Goal: Transaction & Acquisition: Purchase product/service

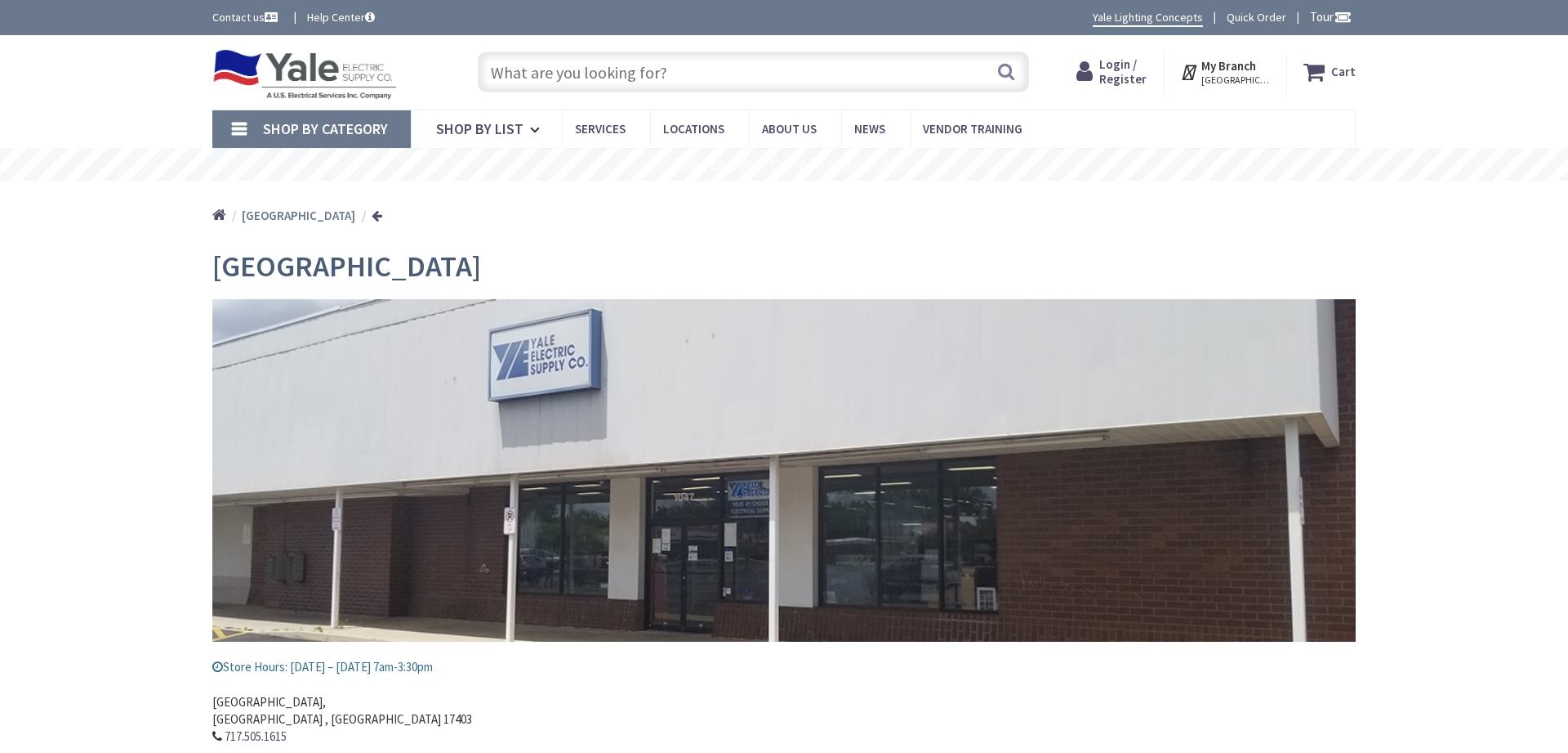
click at [581, 72] on input "text" at bounding box center [753, 72] width 552 height 41
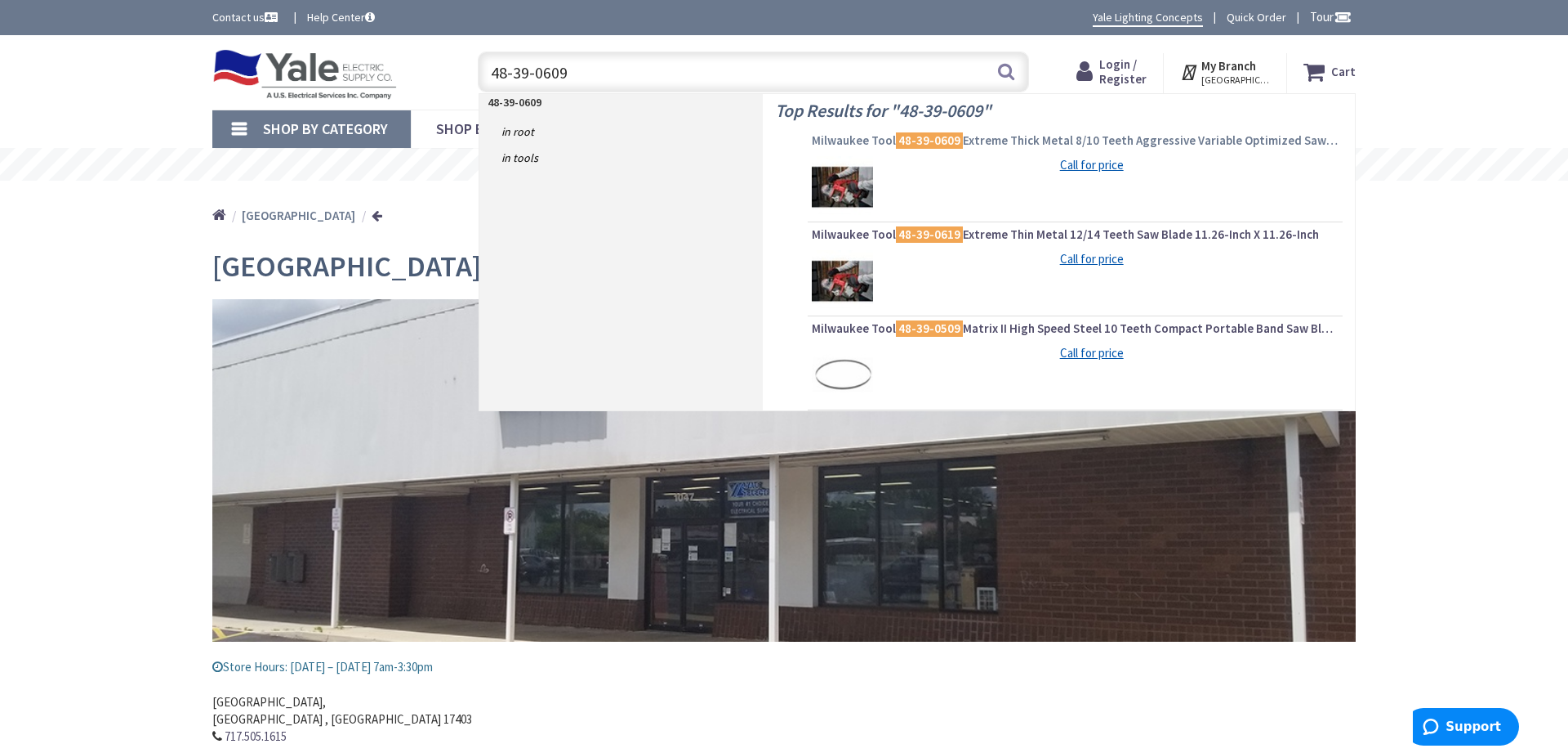
type input "48-39-0609"
click at [990, 142] on span "Milwaukee Tool 48-39-0609 Extreme Thick Metal 8/10 Teeth Aggressive Variable Op…" at bounding box center [1075, 141] width 527 height 16
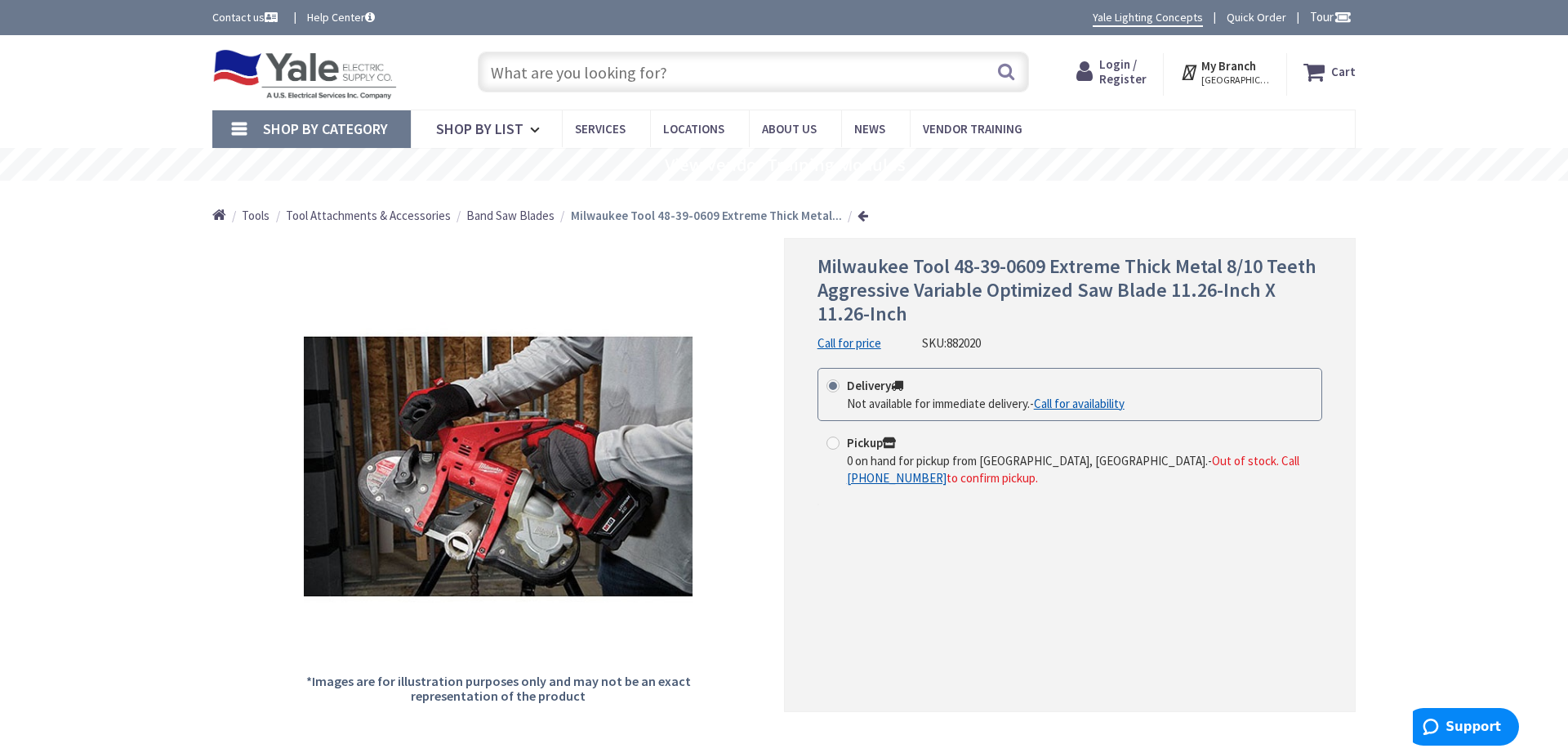
click at [1233, 70] on strong "My Branch" at bounding box center [1228, 66] width 54 height 16
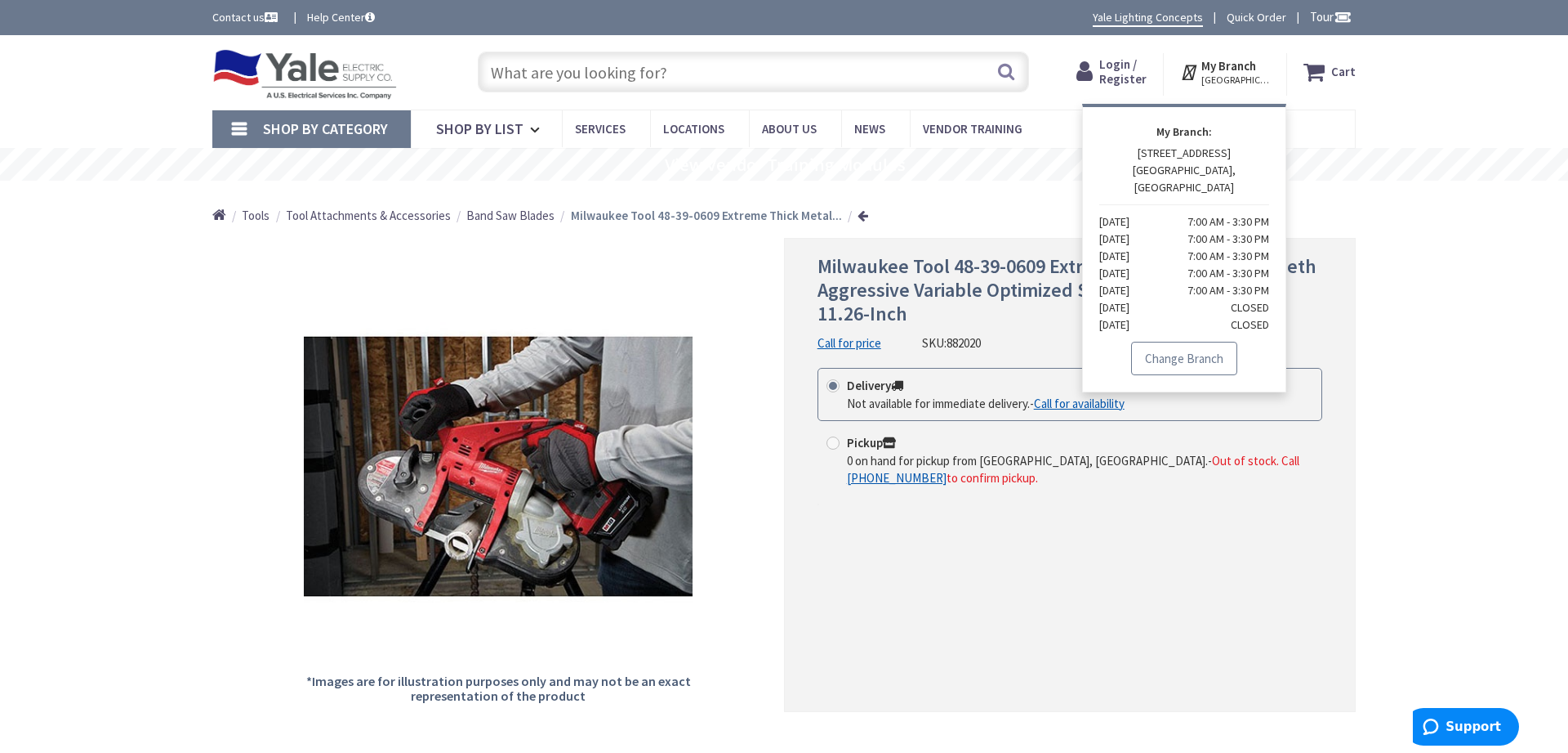
click at [1180, 350] on link "Change Branch" at bounding box center [1184, 359] width 106 height 35
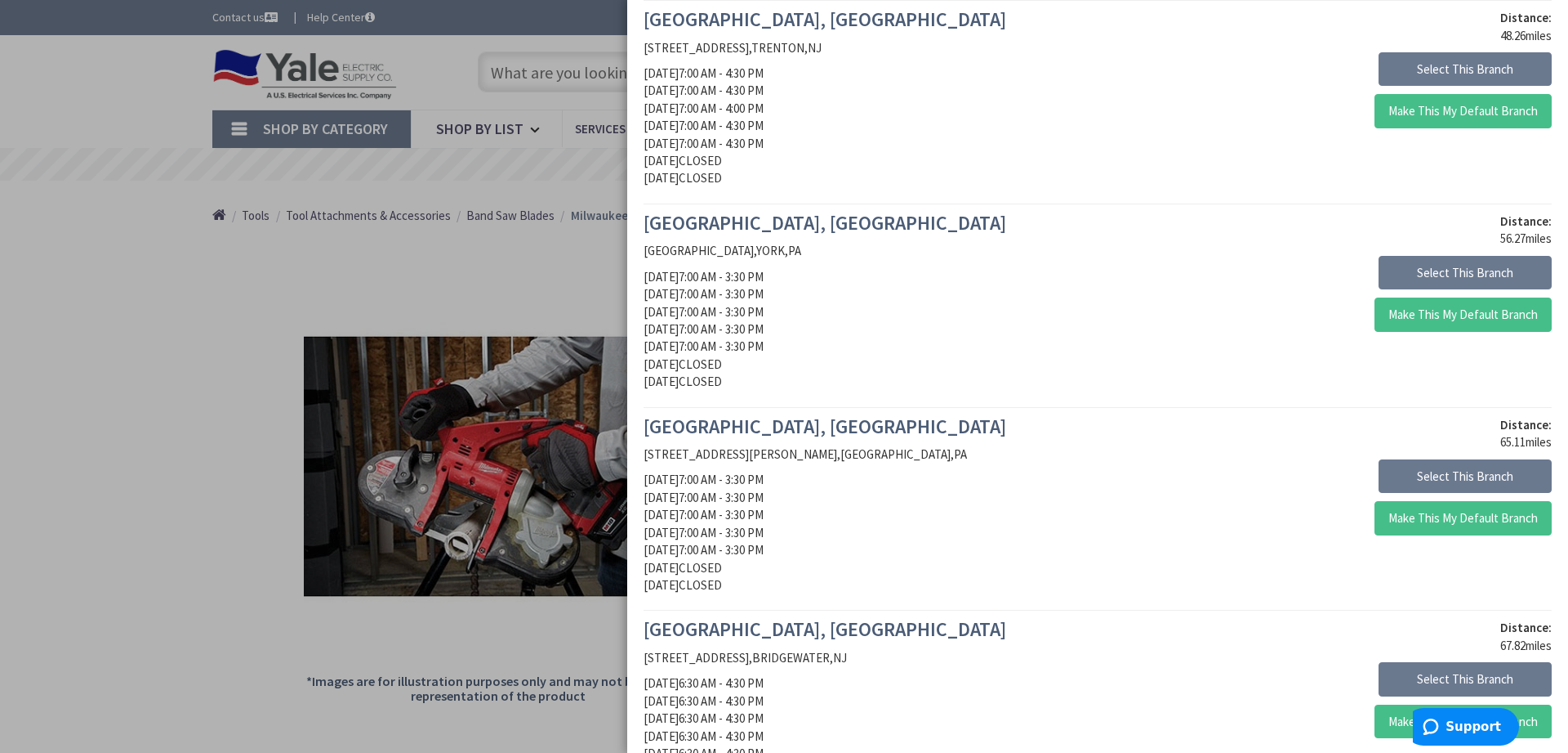
scroll to position [1771, 0]
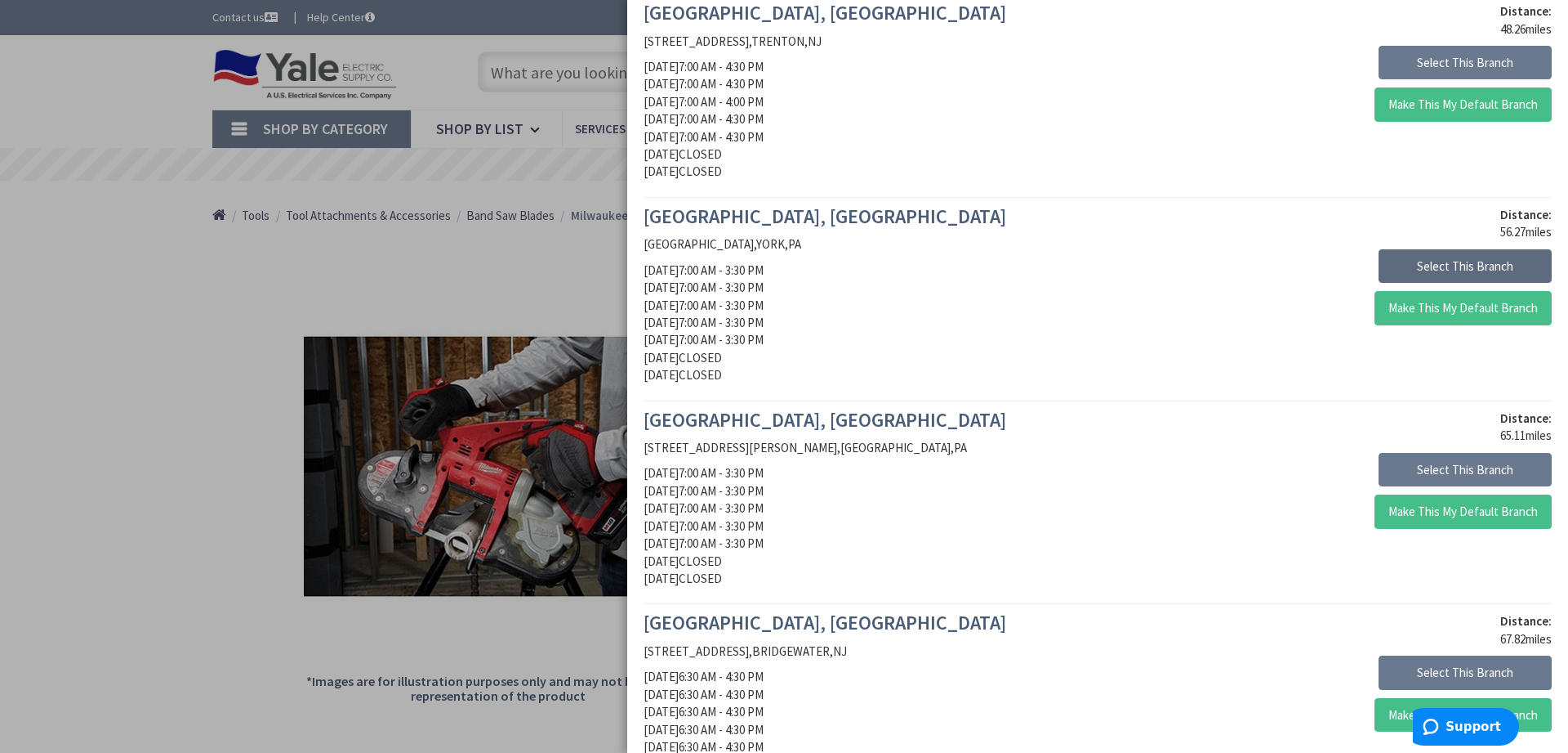
click at [1476, 261] on button "Select This Branch" at bounding box center [1465, 267] width 173 height 35
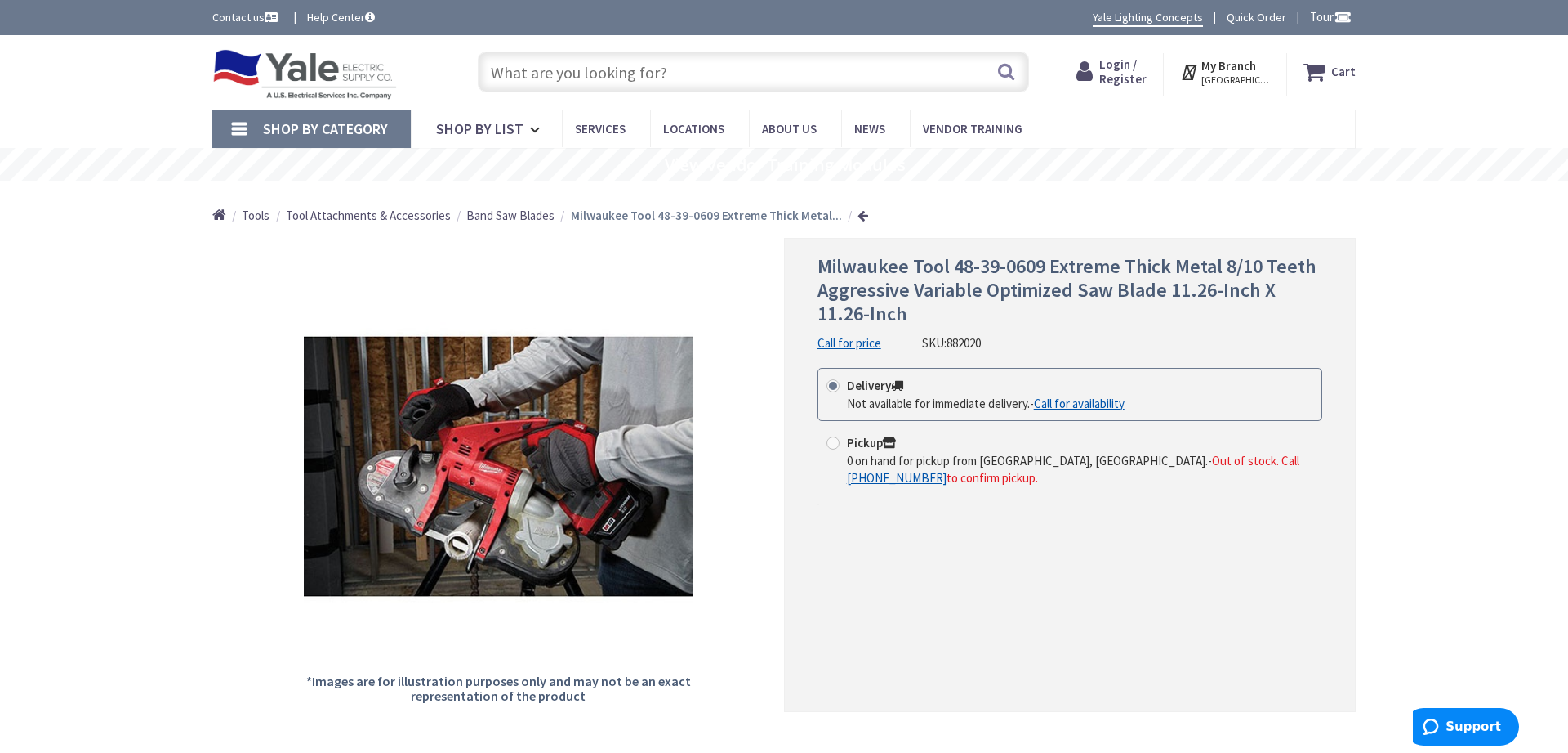
click at [1246, 71] on strong "My Branch" at bounding box center [1228, 66] width 54 height 16
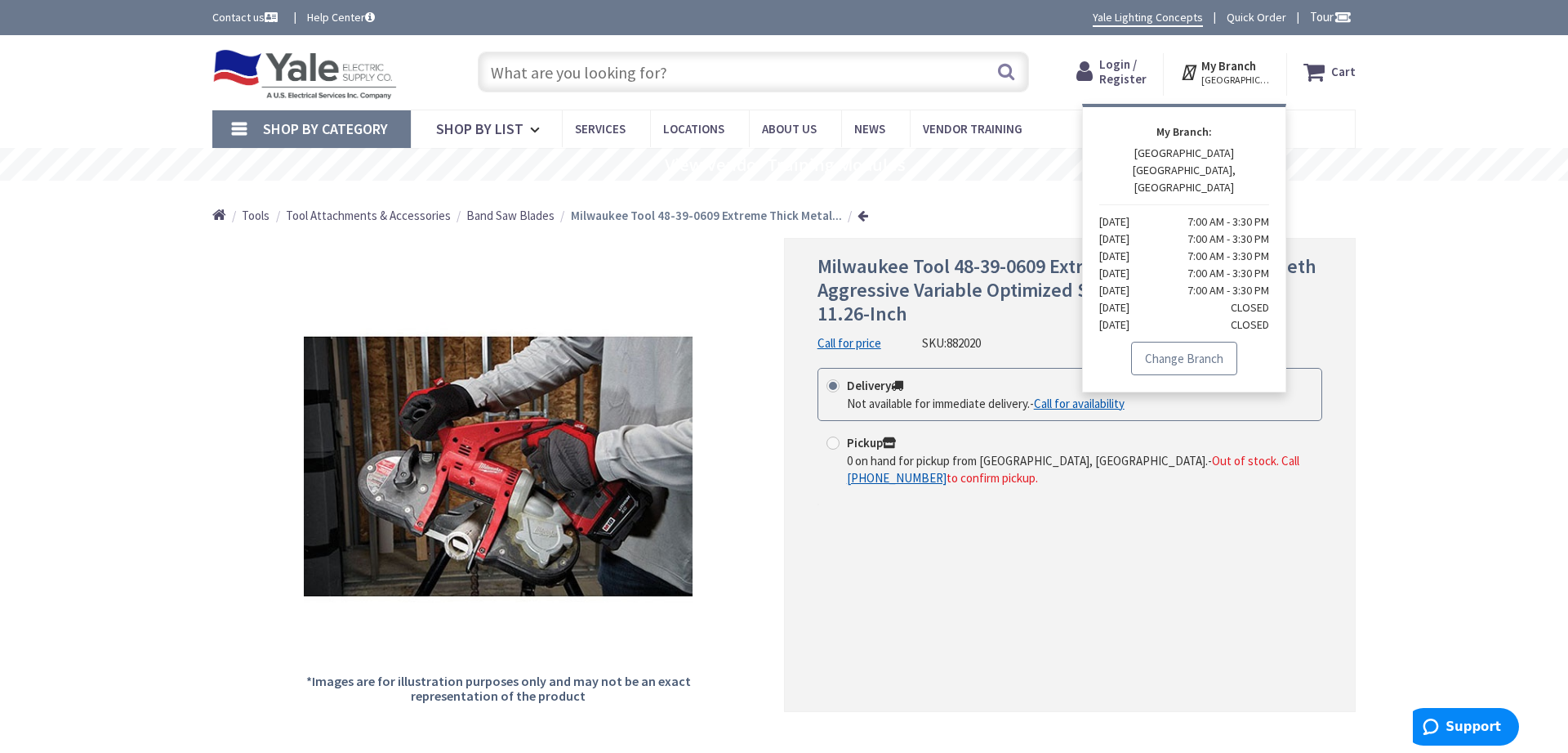
click at [1171, 342] on link "Change Branch" at bounding box center [1184, 359] width 106 height 35
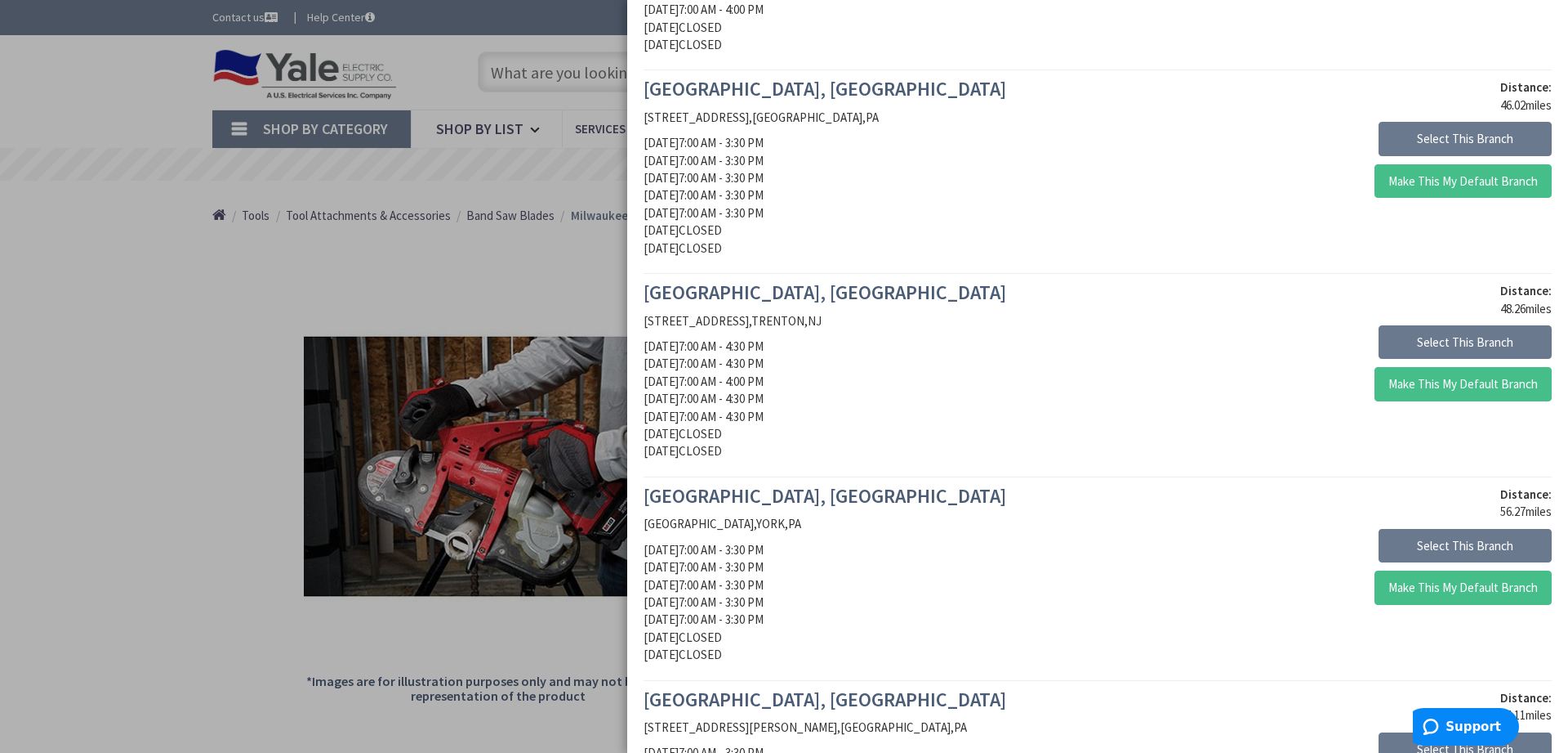
scroll to position [1118, 0]
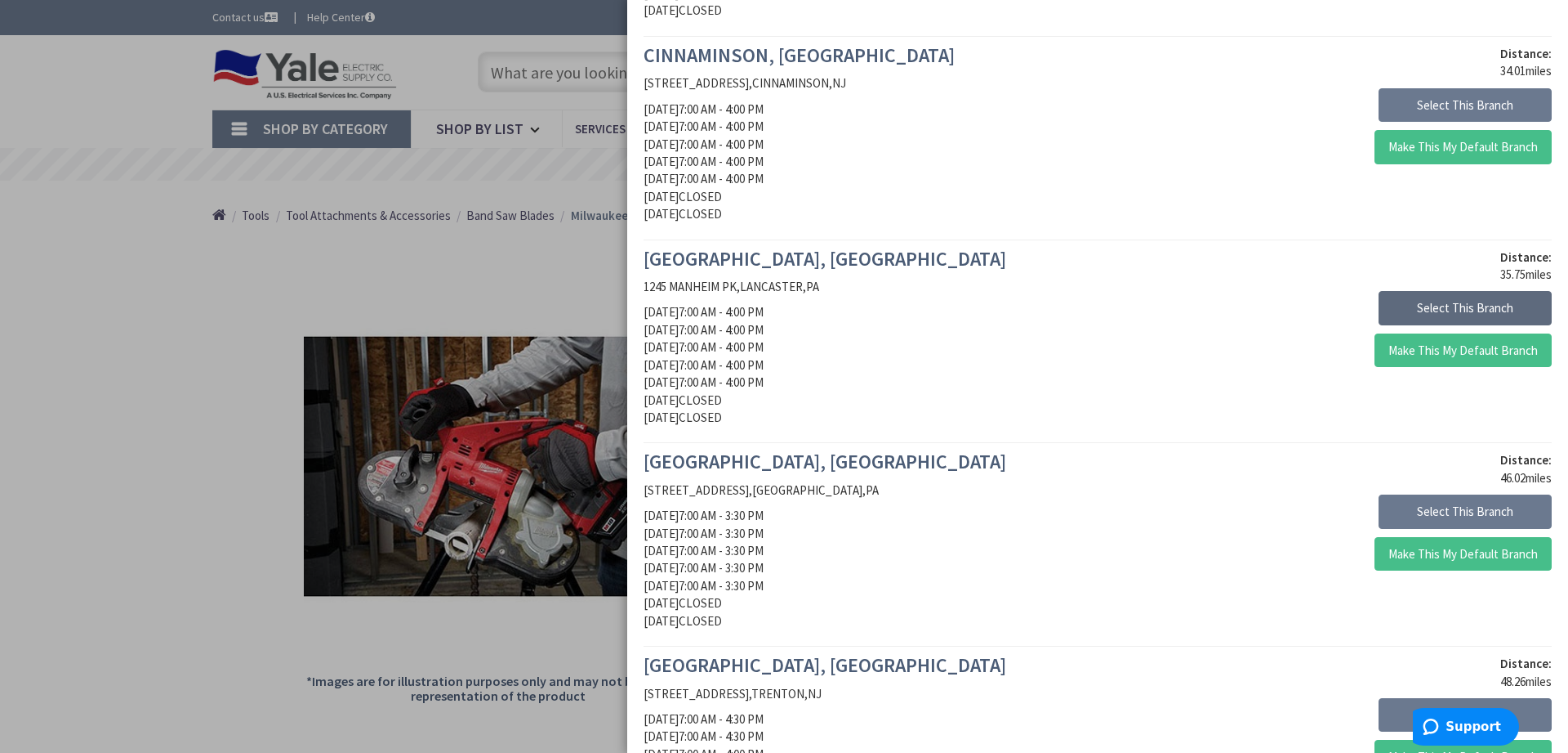
click at [1418, 307] on button "Select This Branch" at bounding box center [1465, 308] width 173 height 35
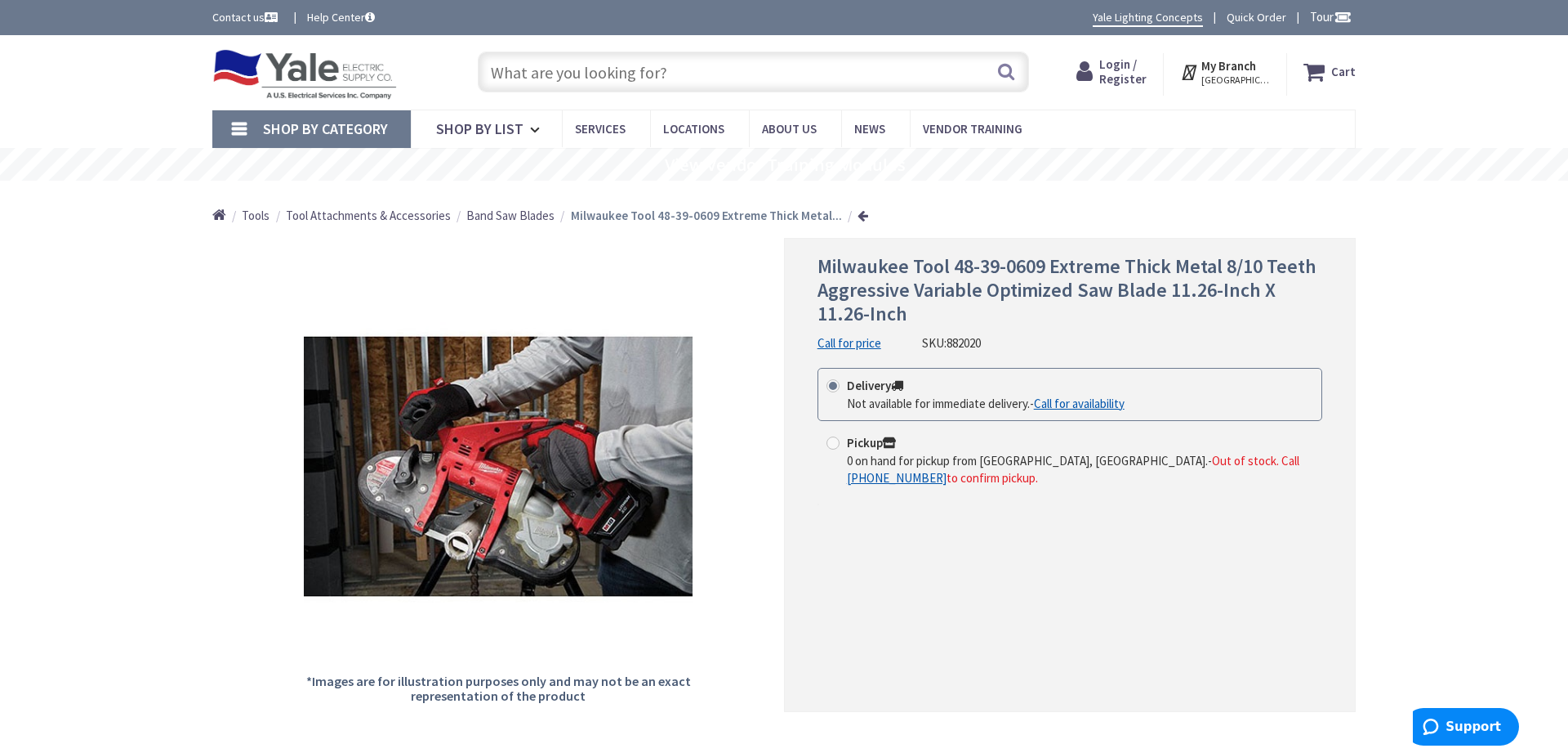
click at [580, 70] on input "text" at bounding box center [753, 72] width 552 height 41
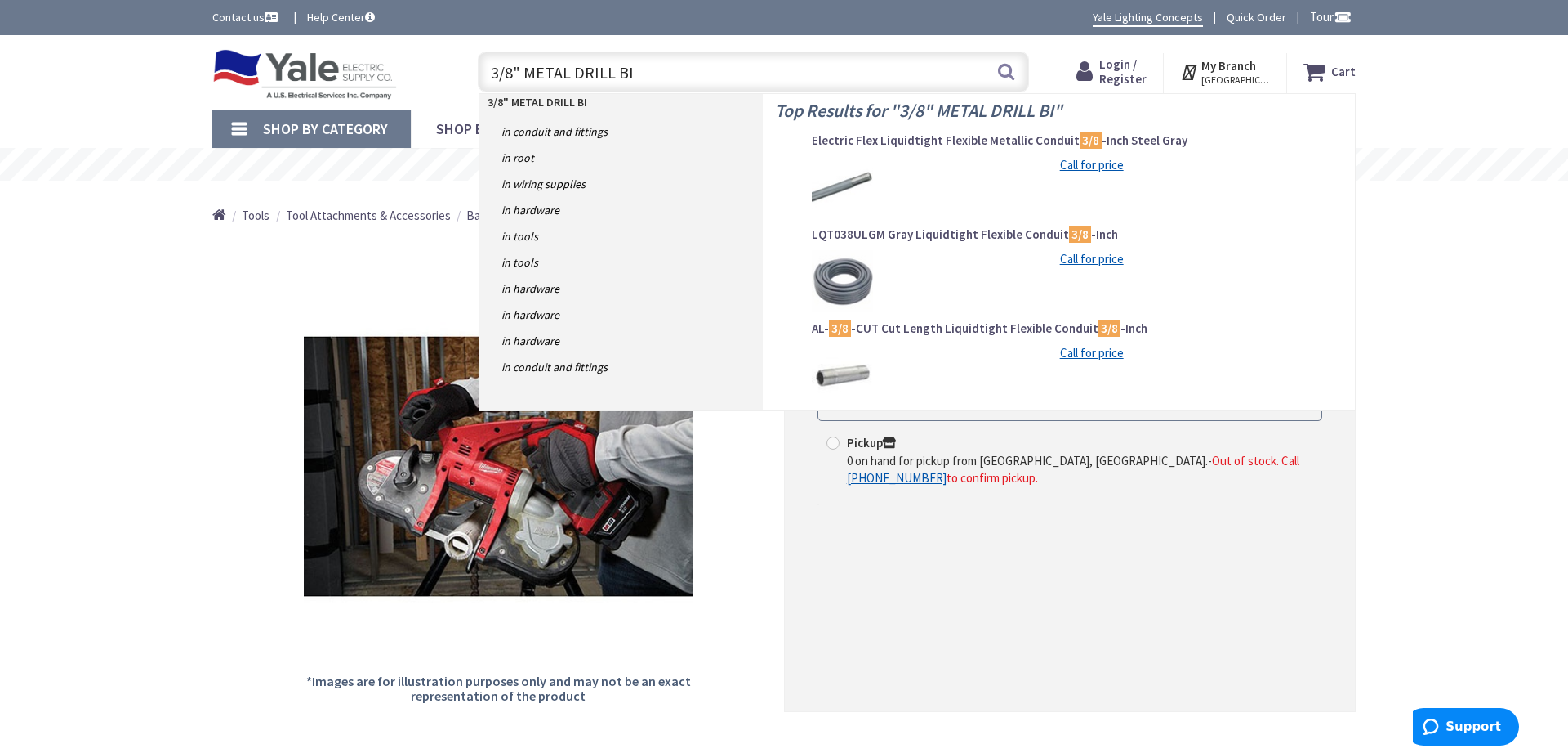
type input "3/8" METAL DRILL BIT"
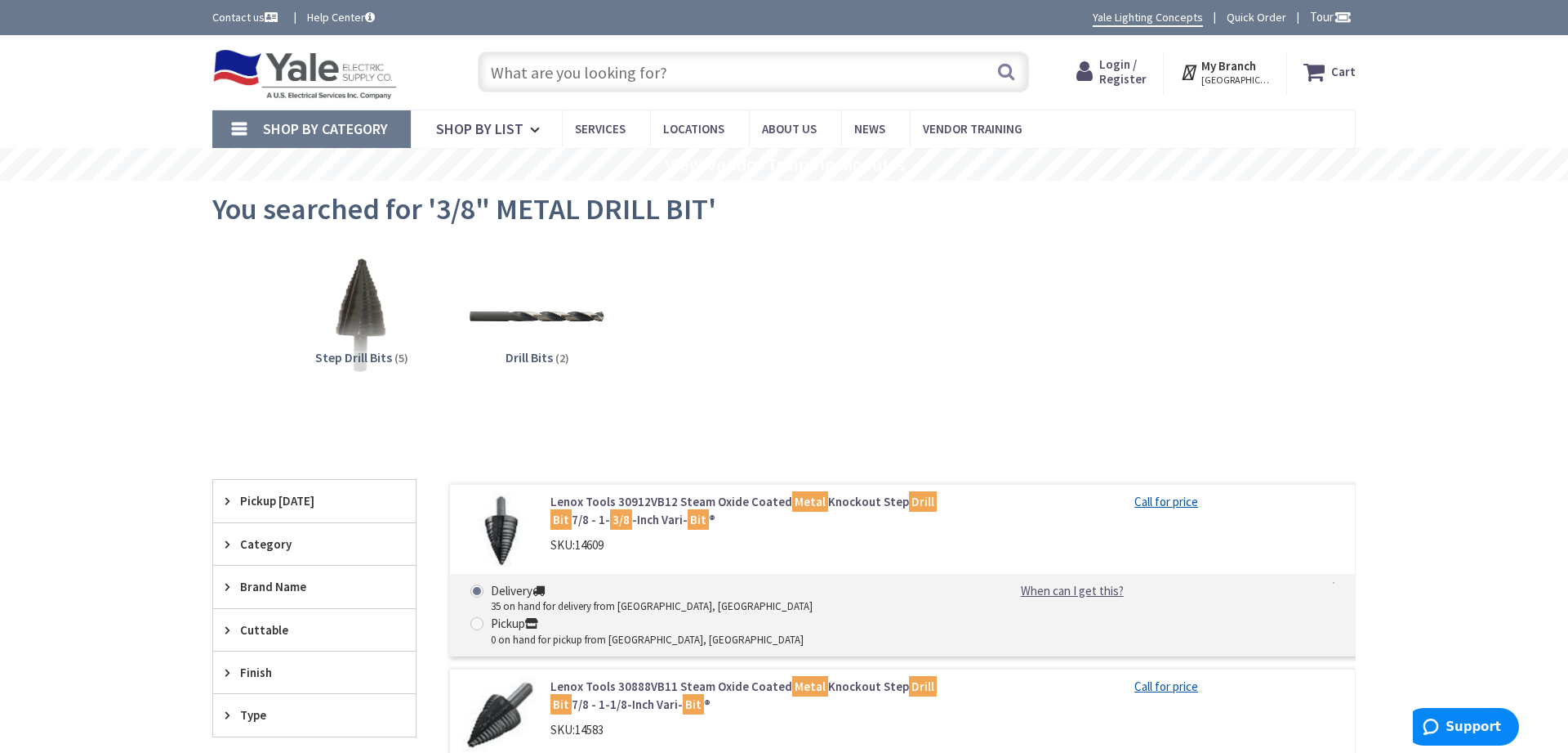
click at [238, 133] on link "Shop By Category" at bounding box center [311, 129] width 198 height 38
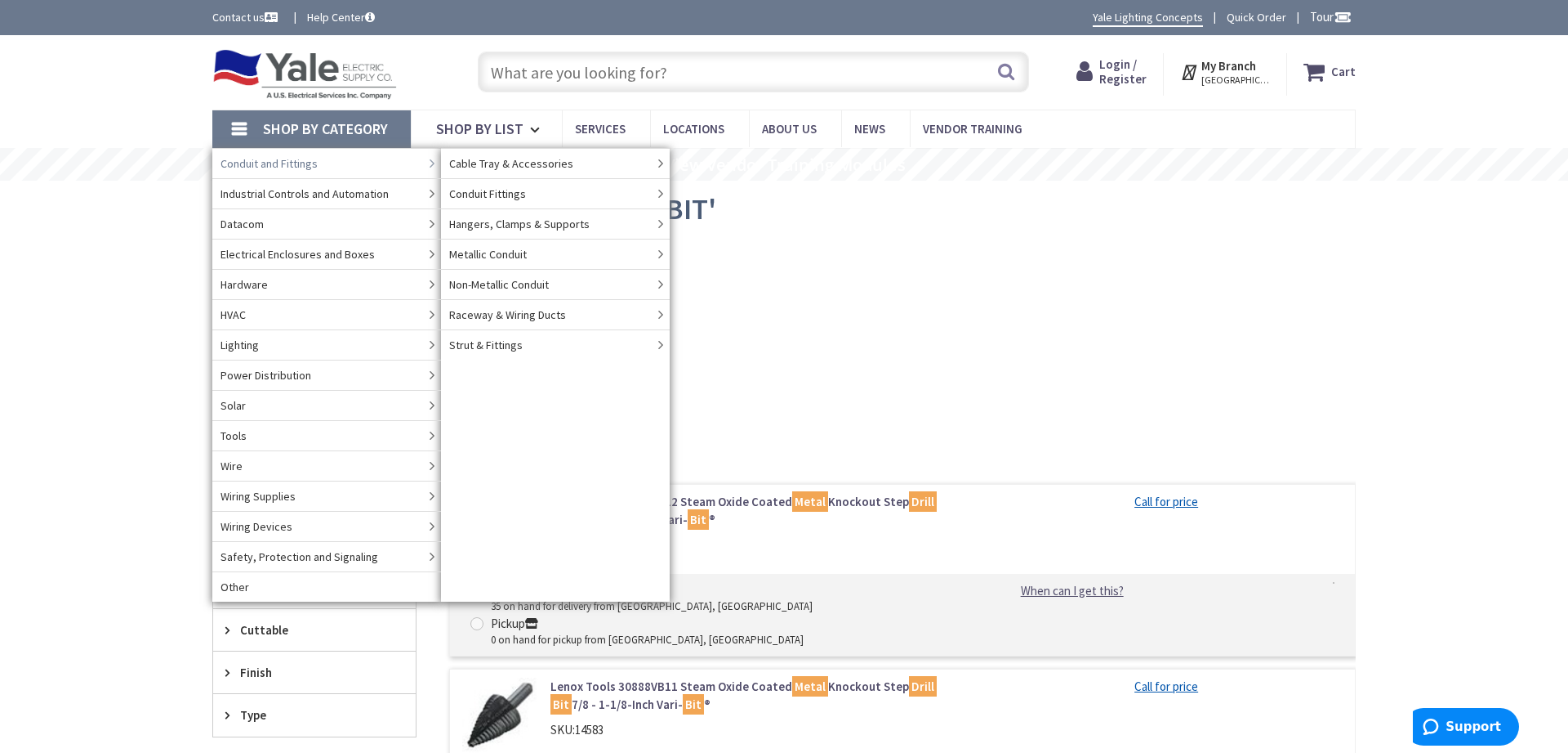
click at [276, 161] on span "Conduit and Fittings" at bounding box center [269, 163] width 97 height 16
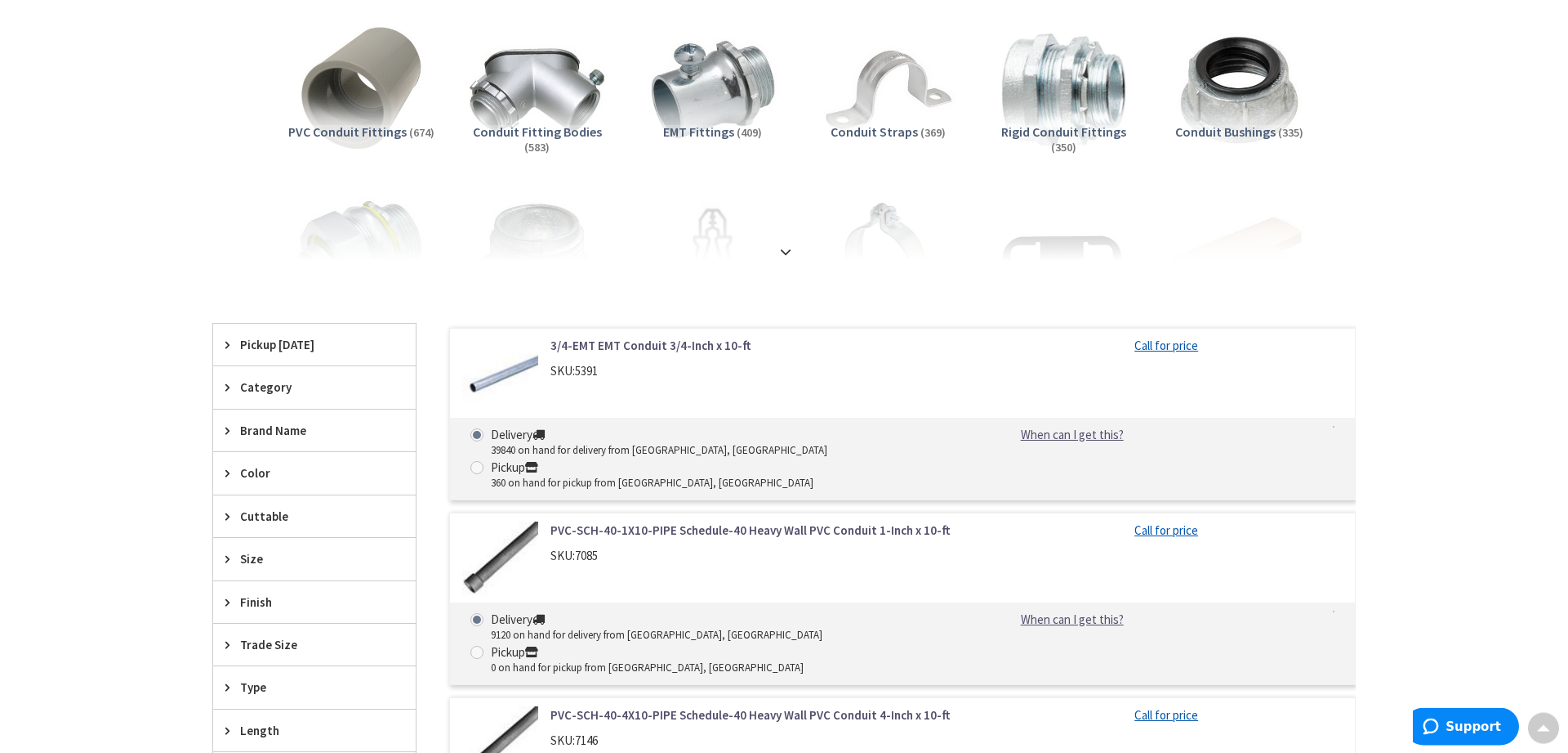
scroll to position [250, 0]
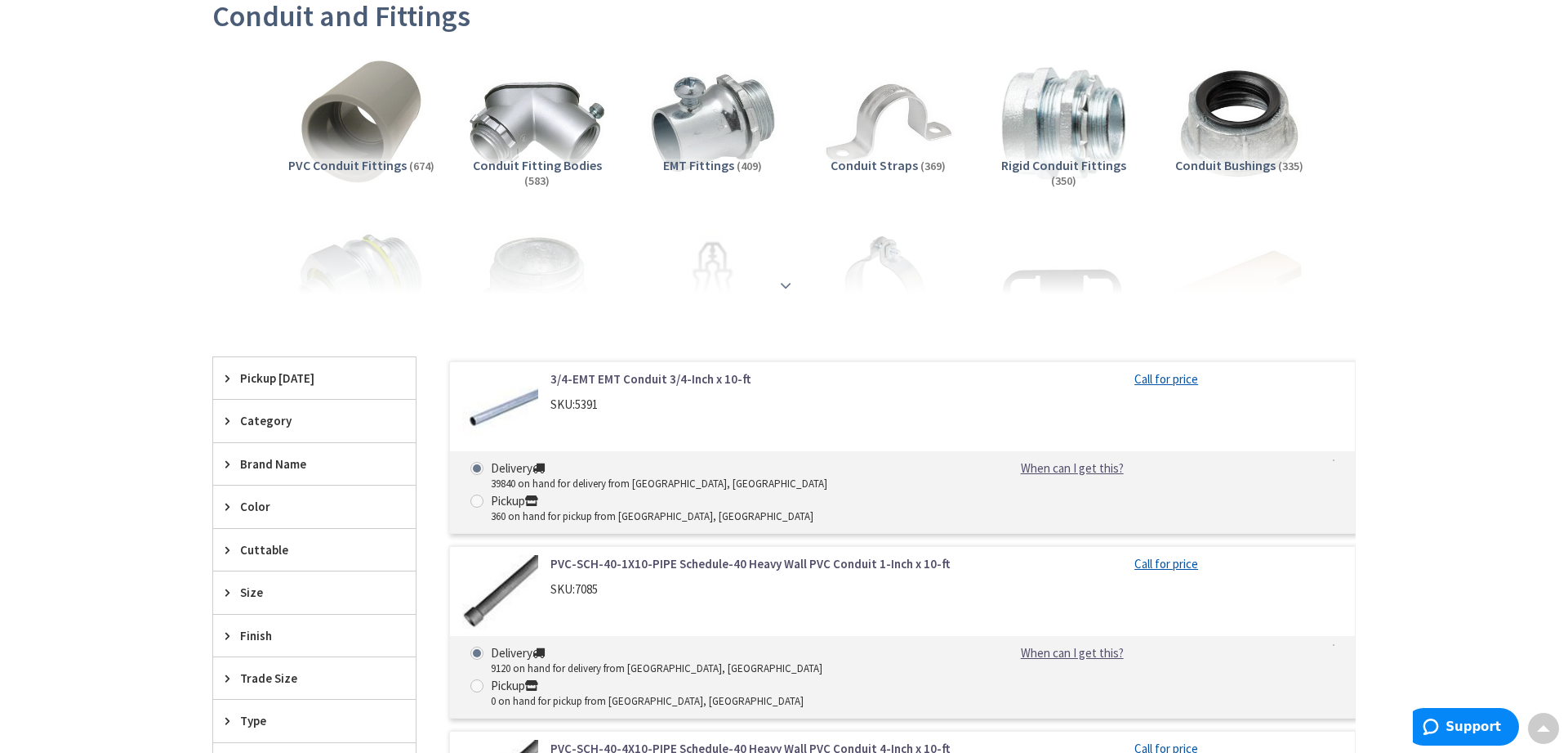
click at [788, 286] on strong at bounding box center [785, 285] width 20 height 18
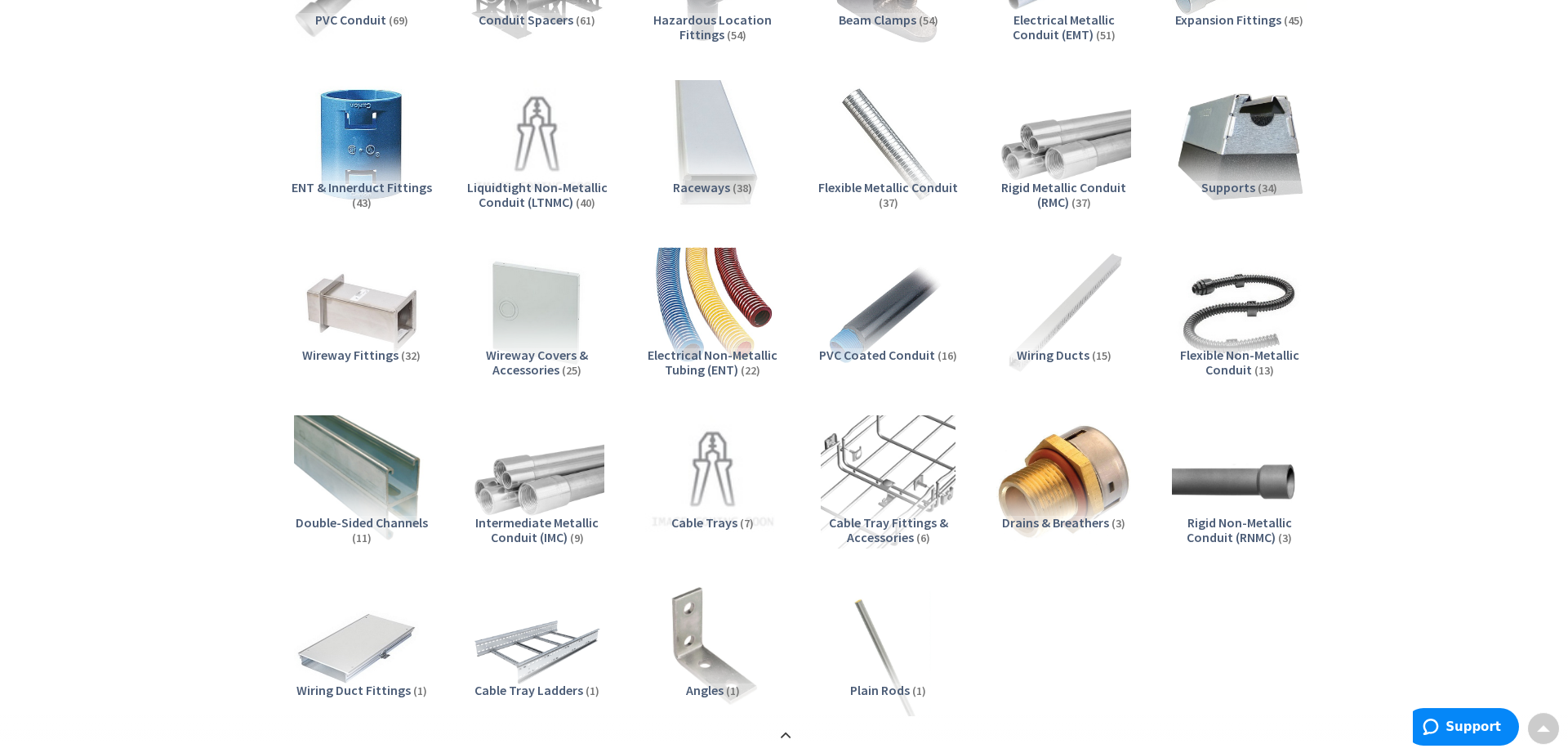
scroll to position [1084, 0]
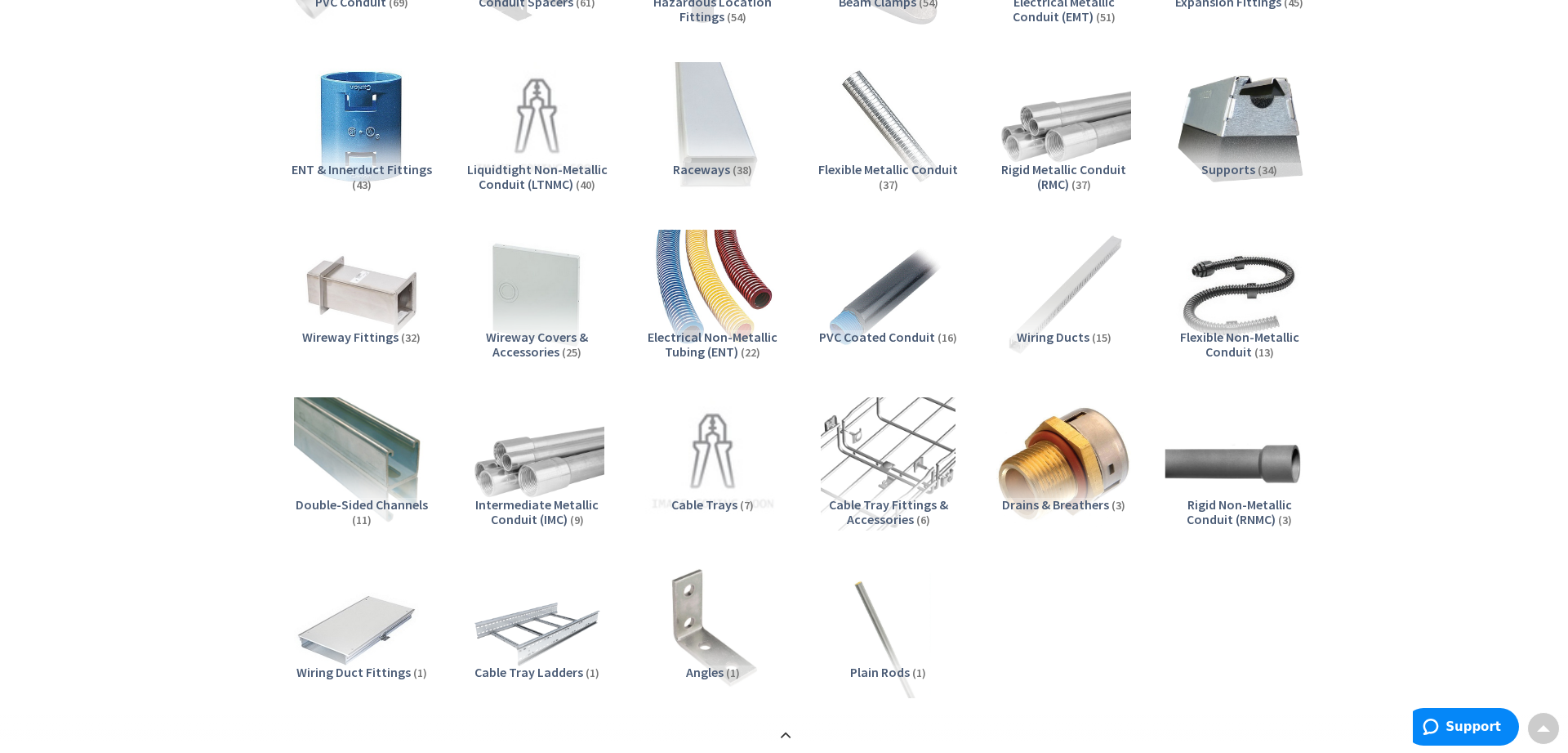
click at [1231, 461] on img at bounding box center [1240, 463] width 148 height 148
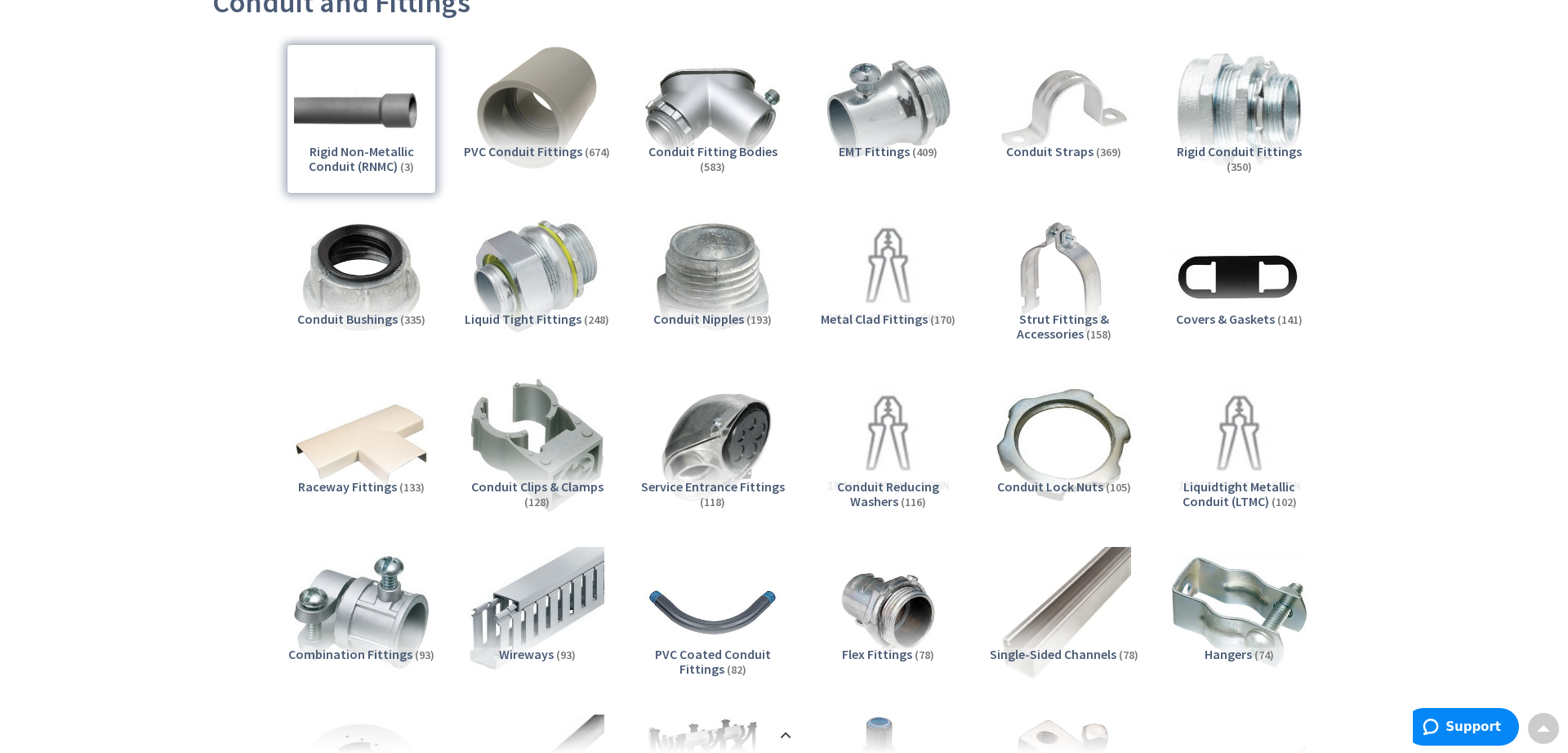
scroll to position [0, 0]
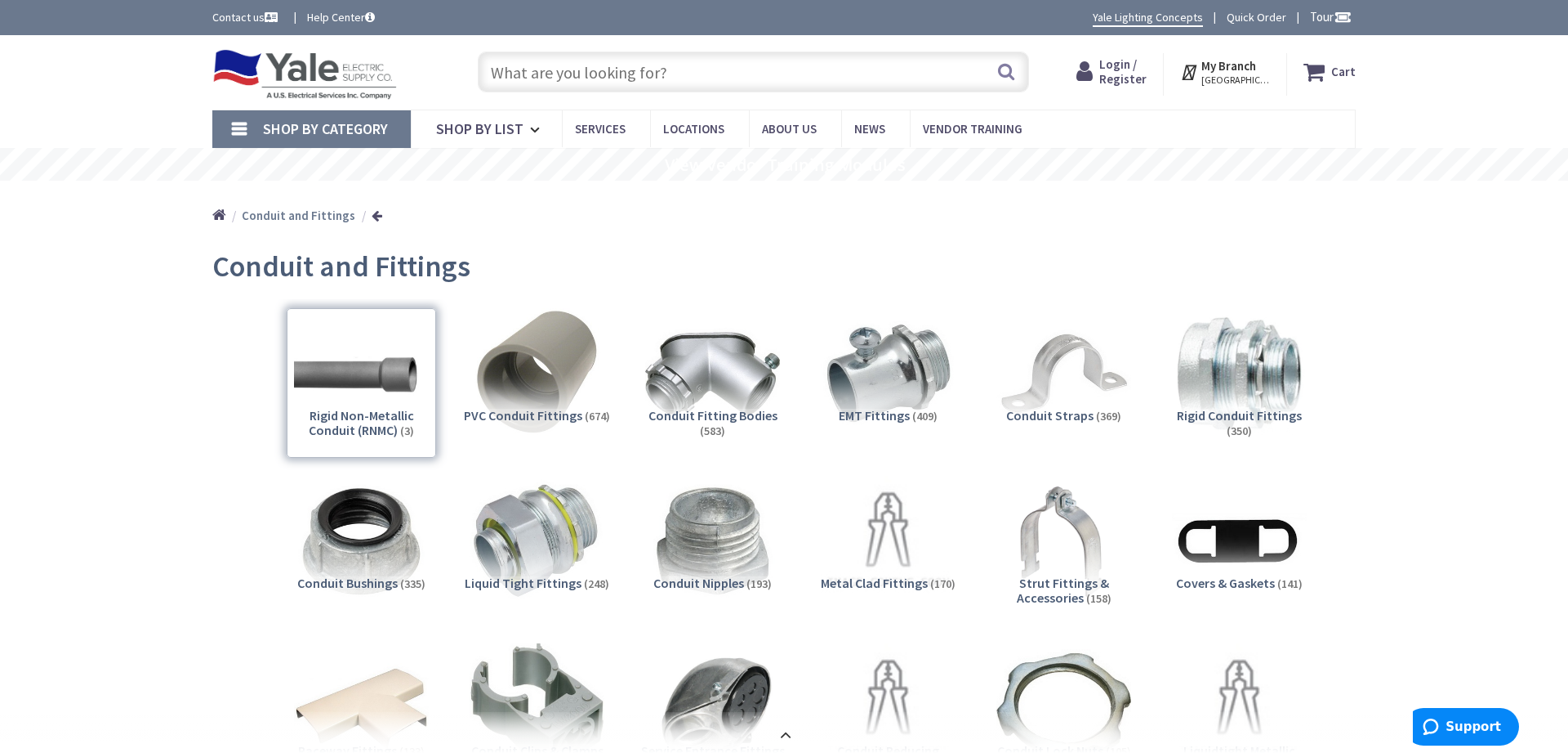
click at [1249, 72] on strong "My Branch" at bounding box center [1228, 66] width 54 height 16
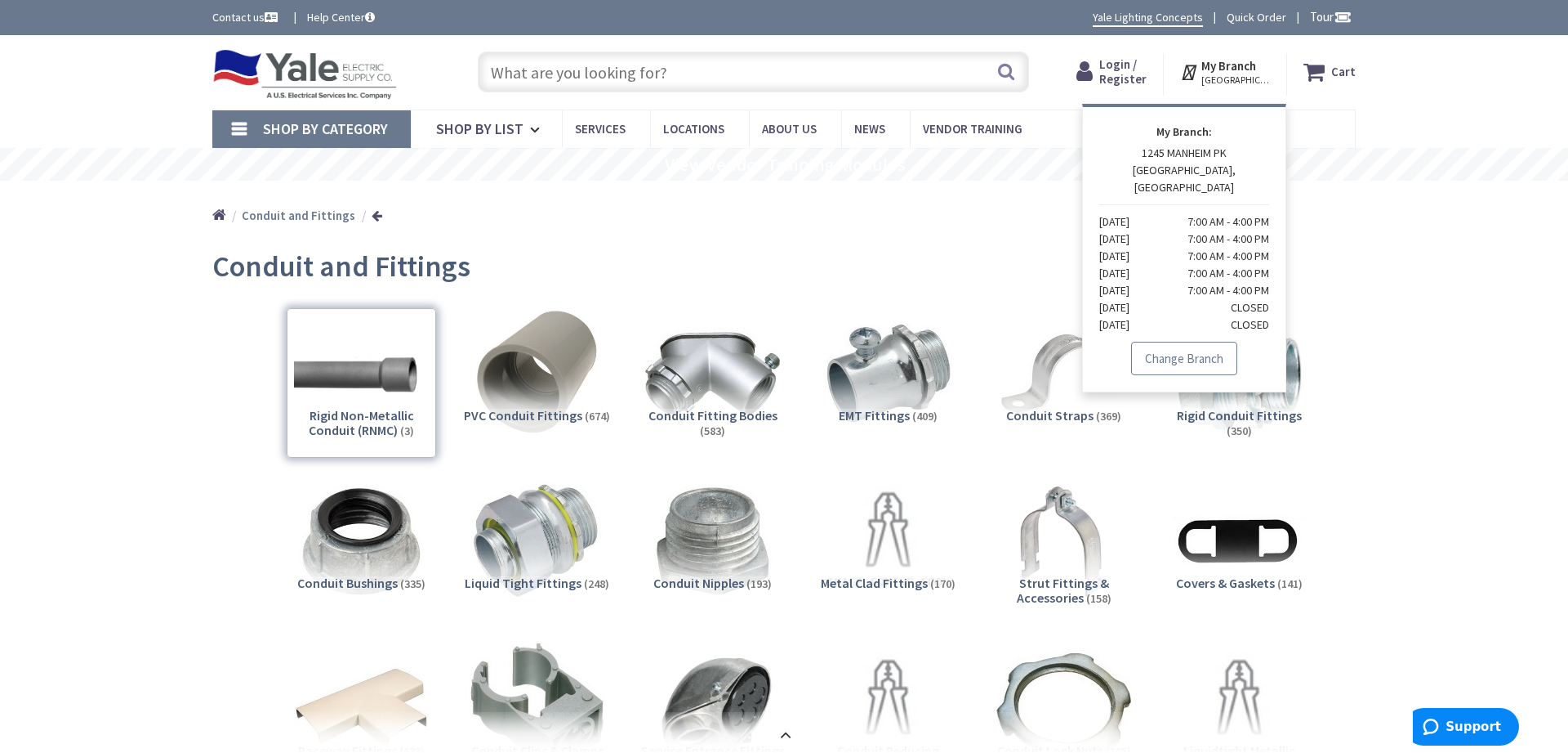
click at [1191, 342] on link "Change Branch" at bounding box center [1184, 359] width 106 height 35
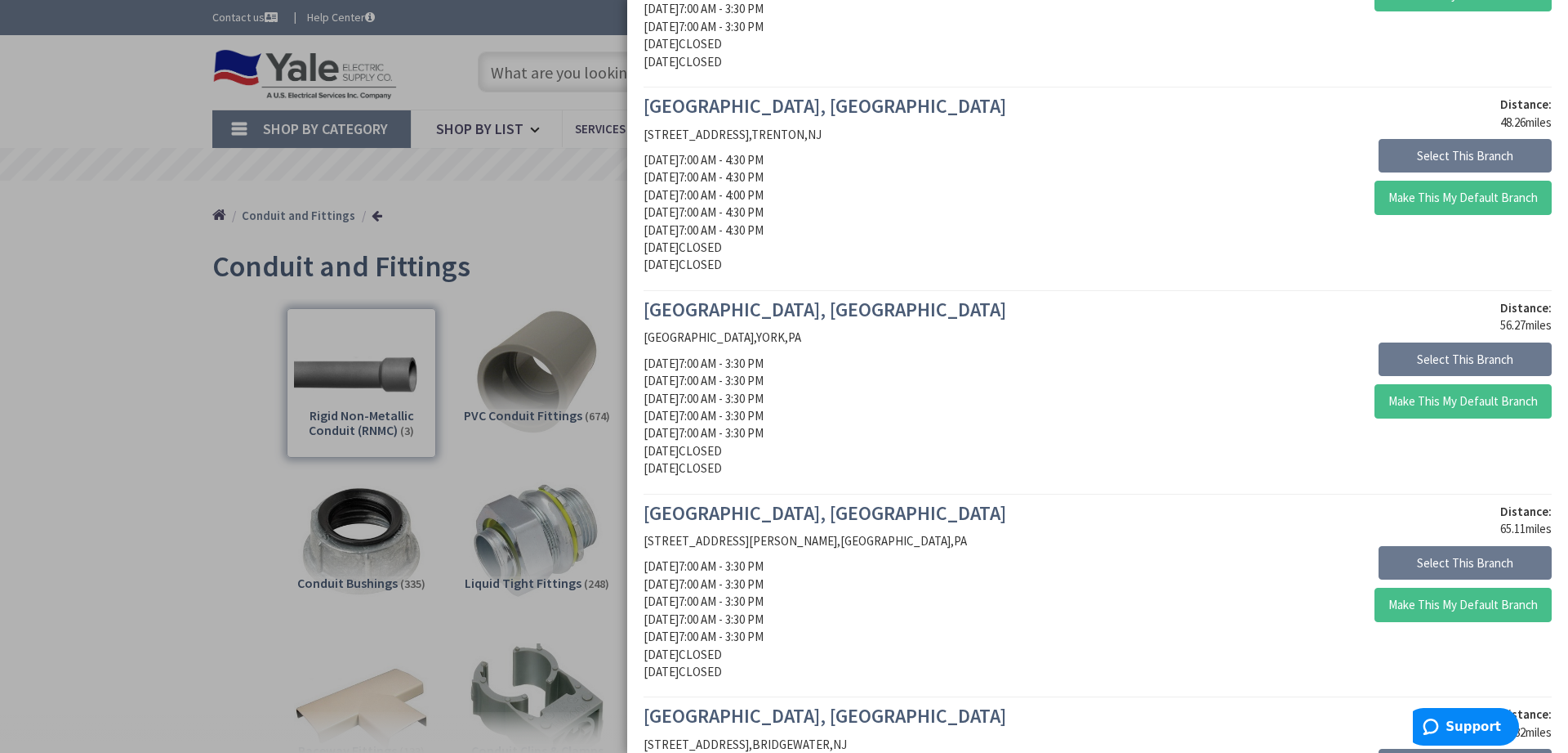
scroll to position [1771, 0]
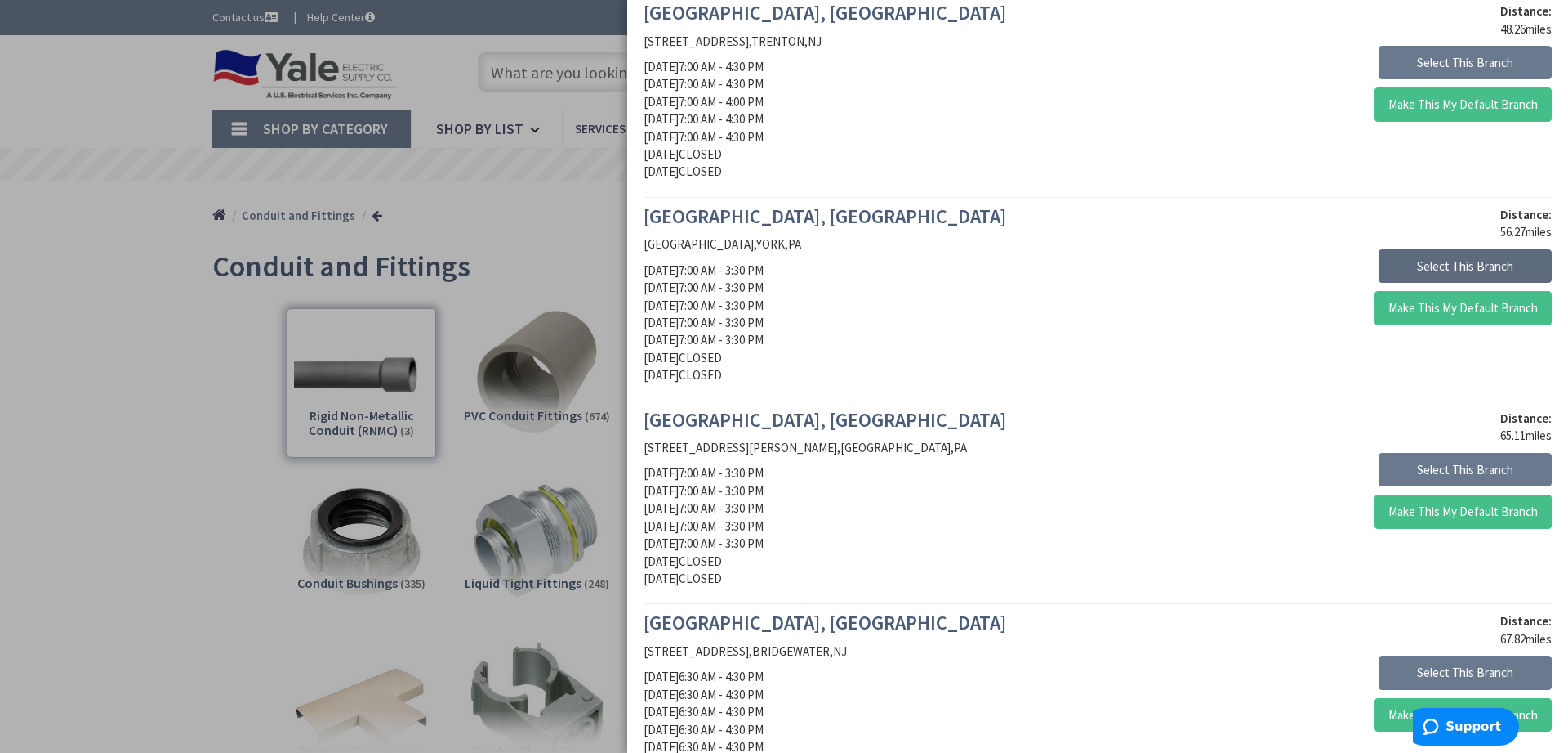
click at [1466, 267] on button "Select This Branch" at bounding box center [1465, 267] width 173 height 35
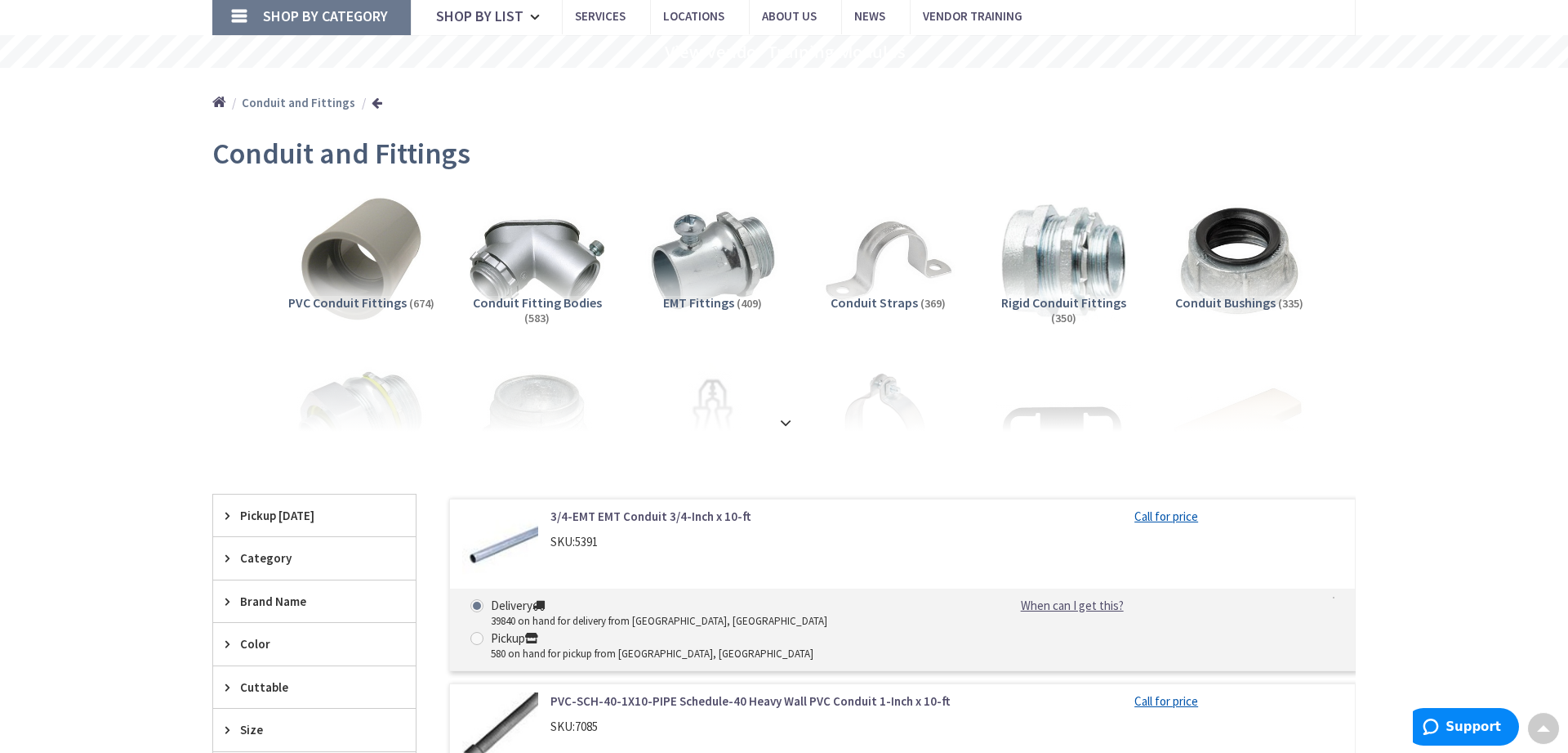
scroll to position [84, 0]
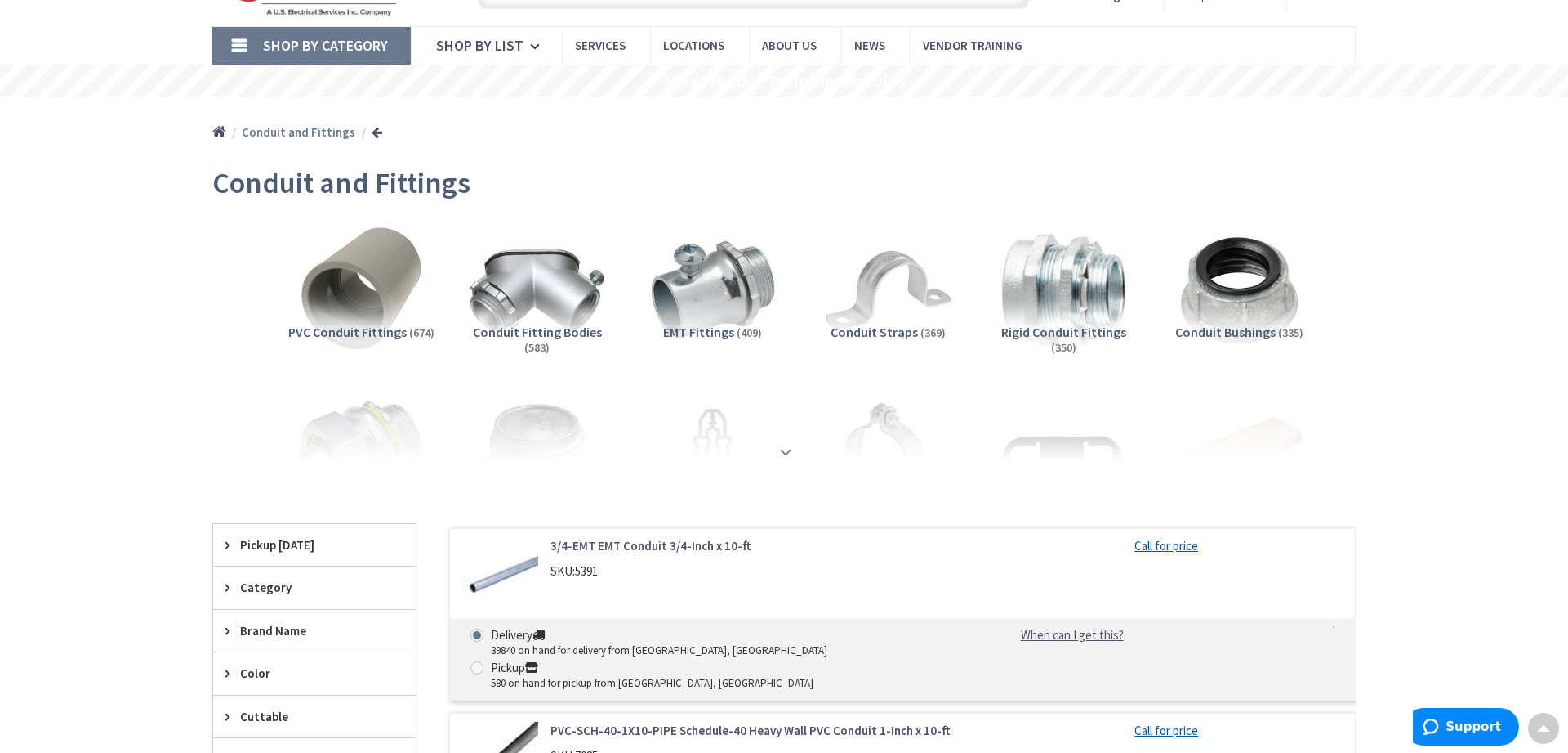
click at [791, 455] on strong at bounding box center [785, 452] width 20 height 18
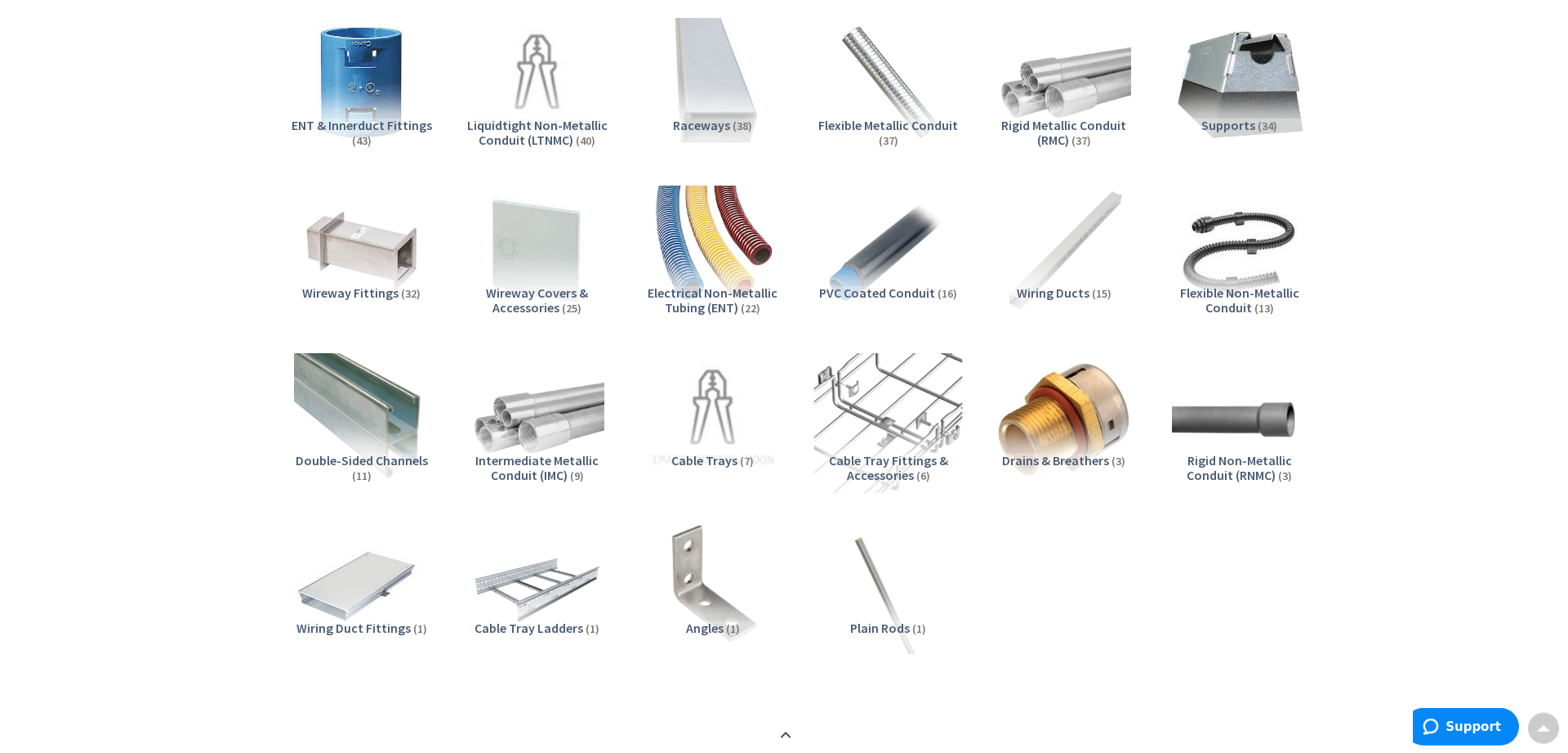
scroll to position [1084, 0]
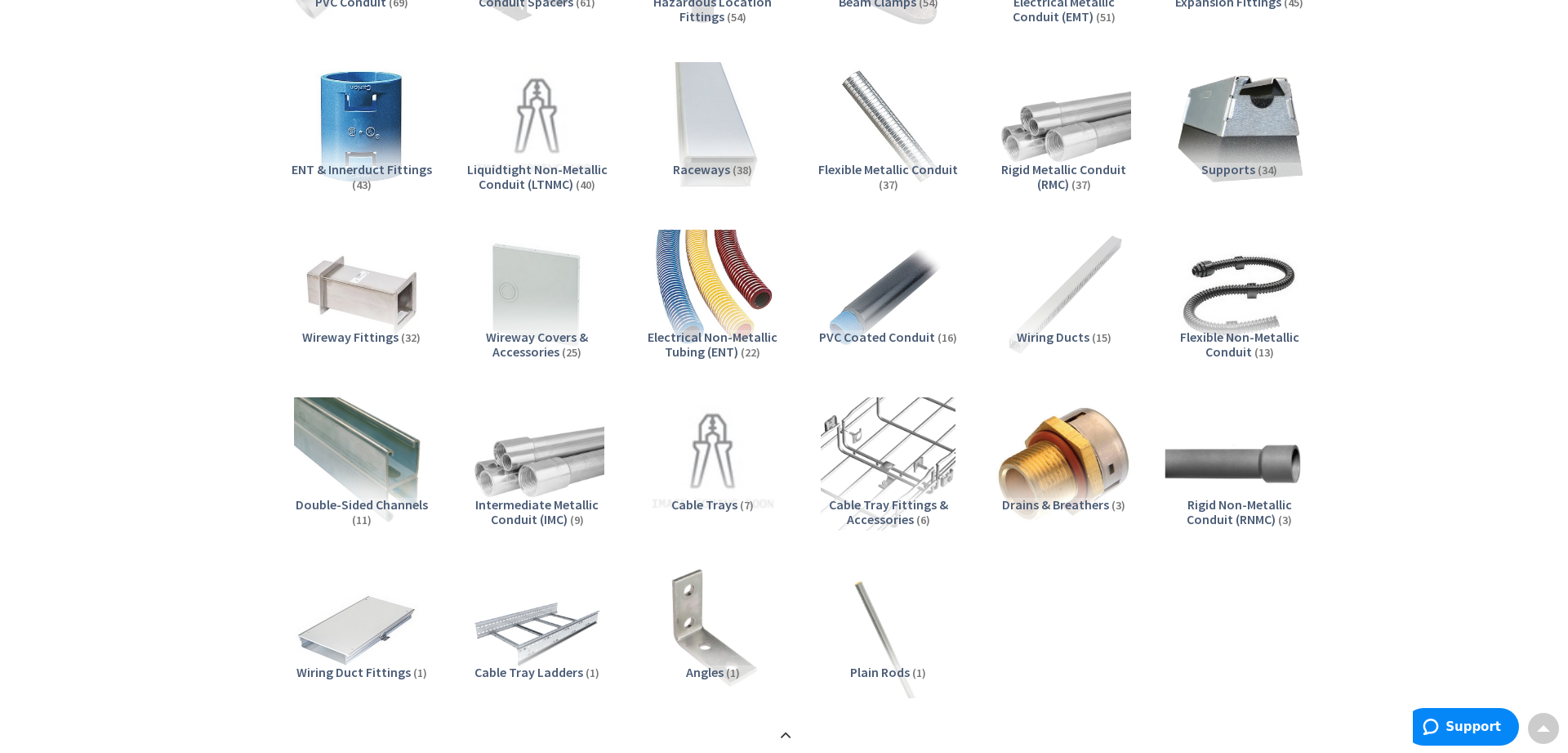
click at [1249, 469] on img at bounding box center [1240, 463] width 148 height 148
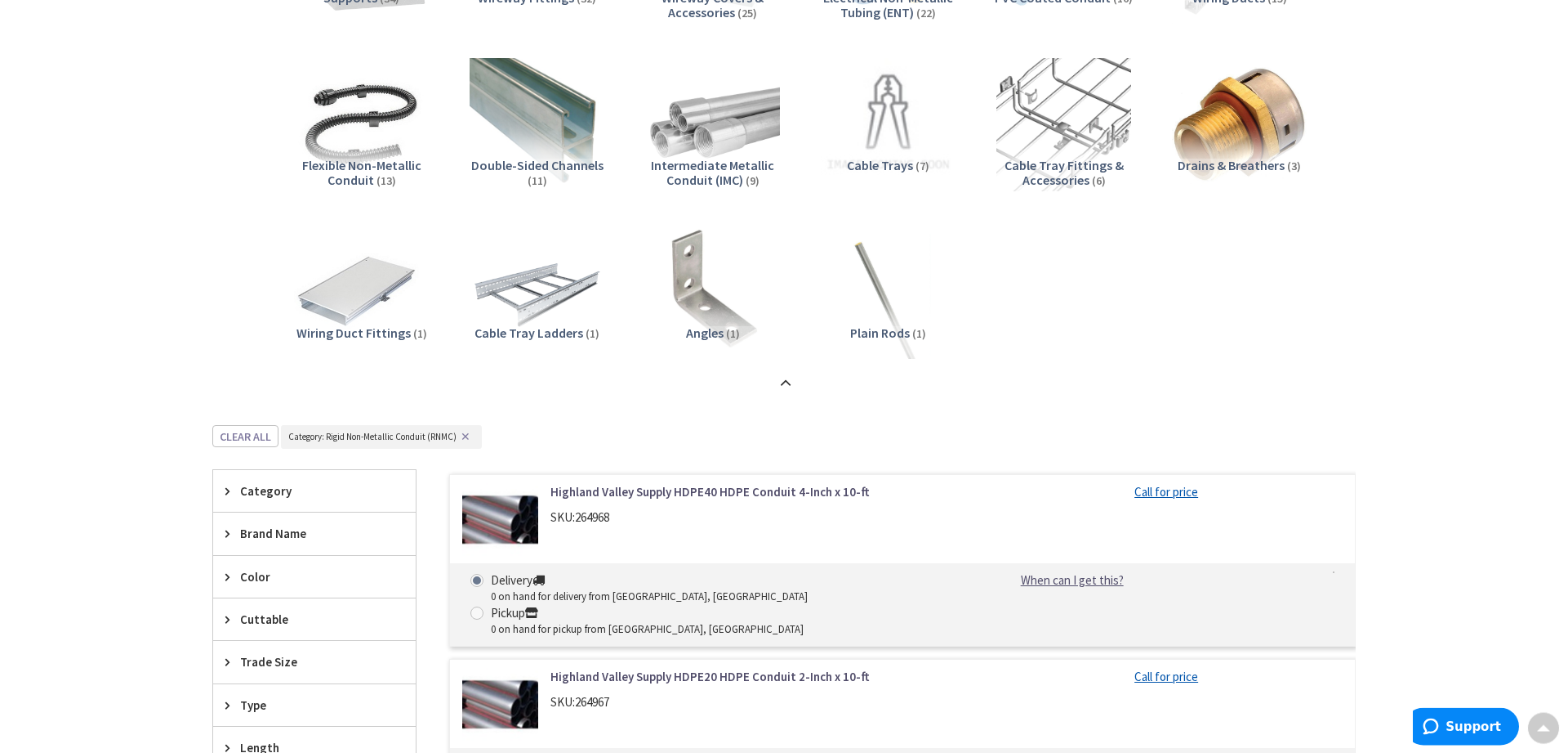
scroll to position [1598, 0]
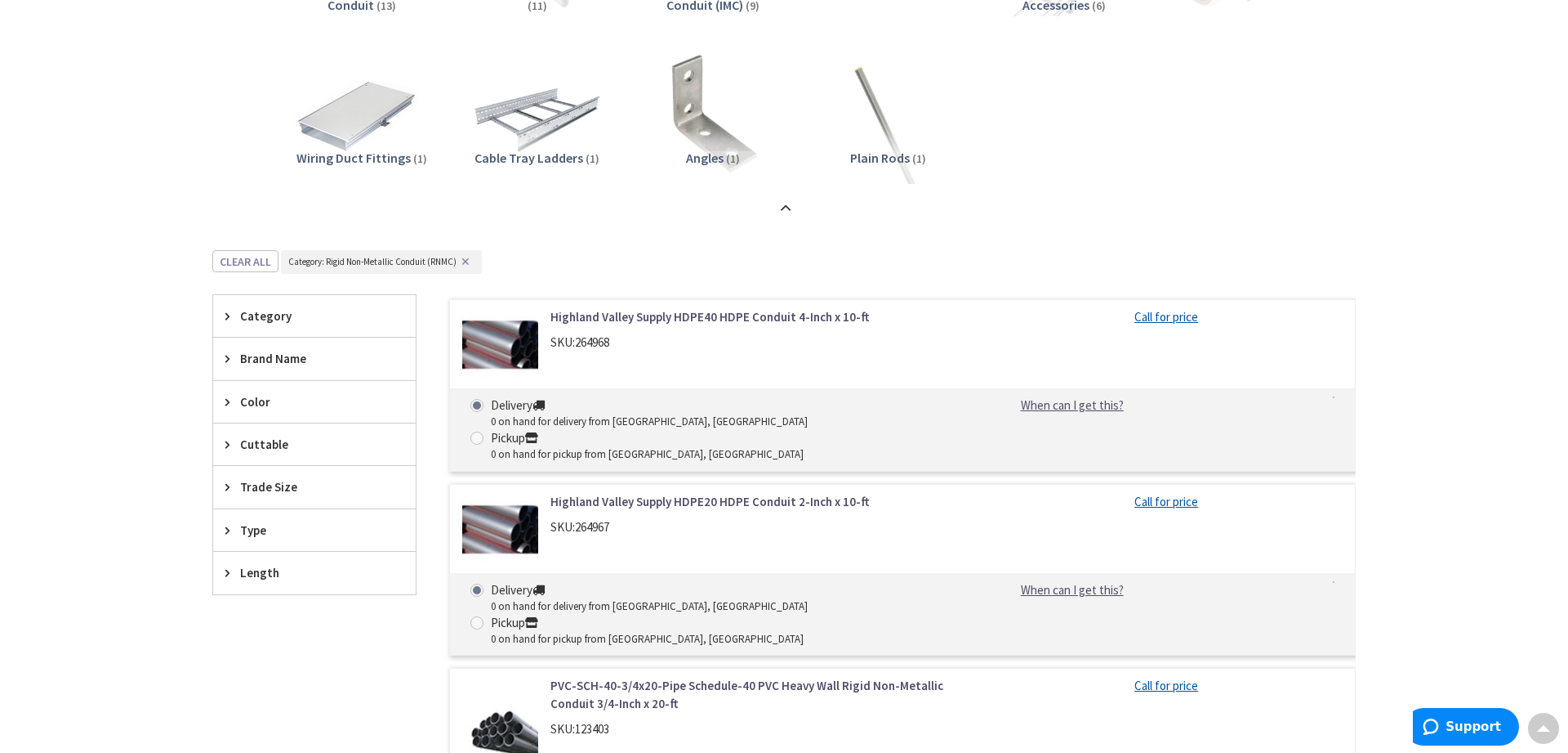
click at [313, 490] on span "Trade Size" at bounding box center [307, 486] width 133 height 17
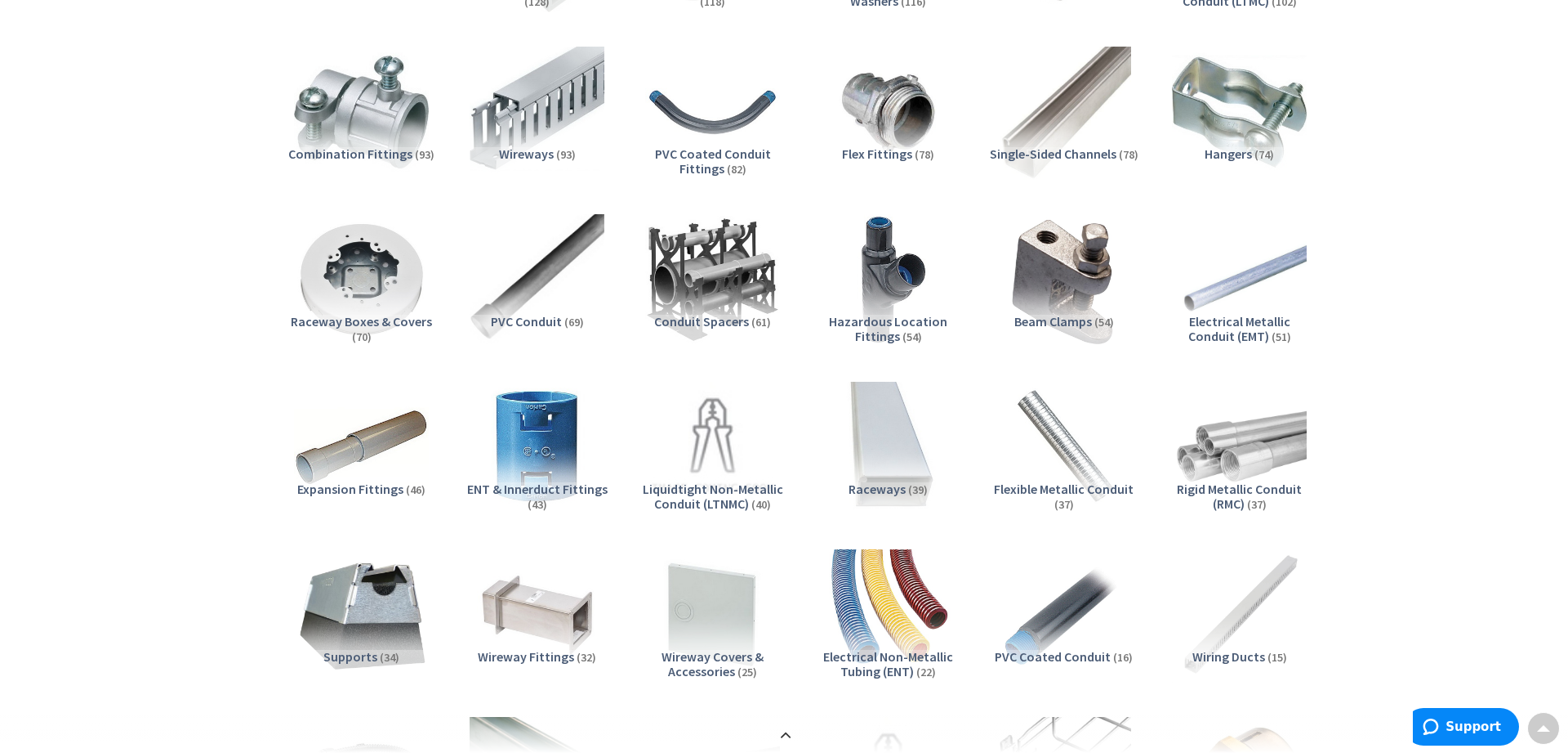
scroll to position [681, 0]
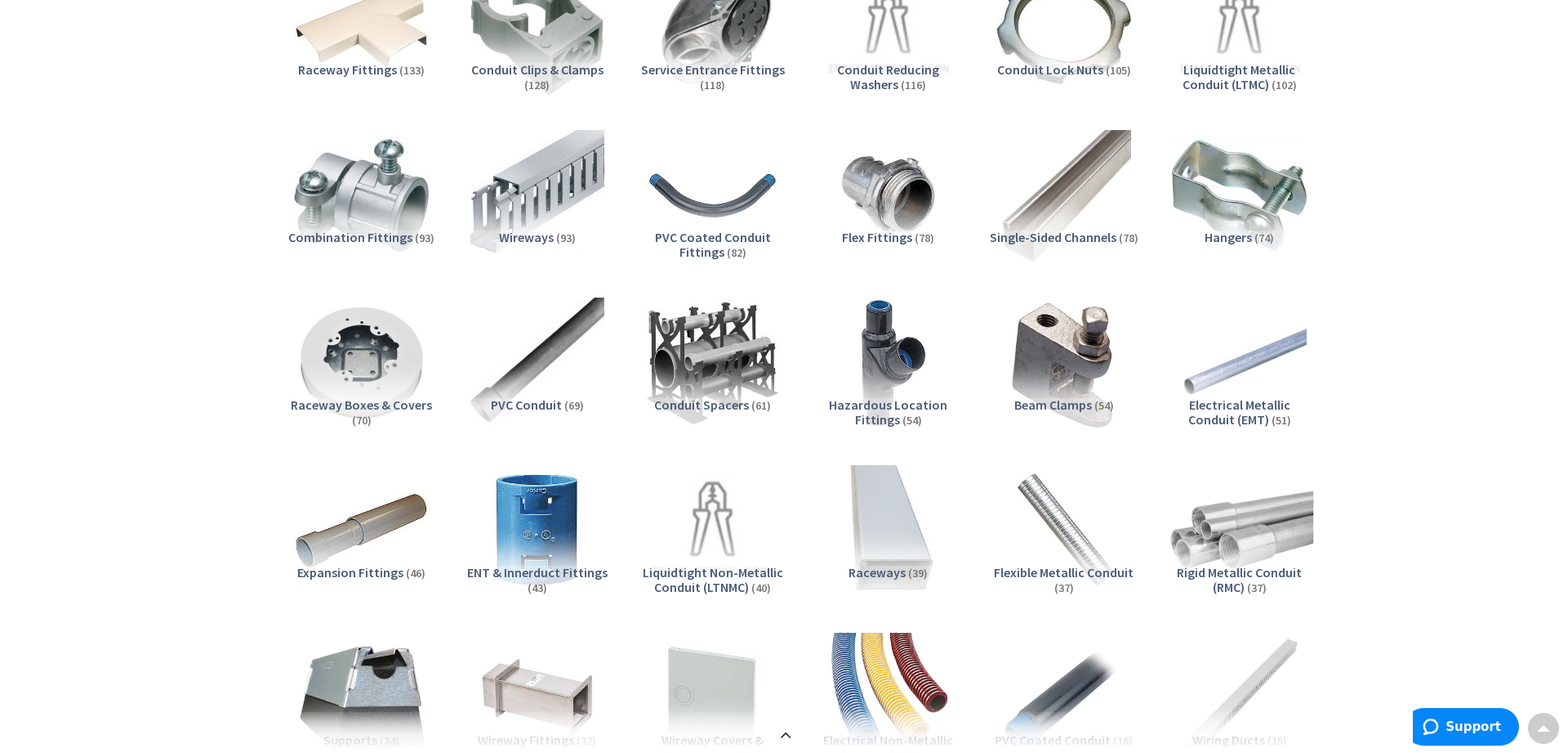
click at [1262, 518] on img at bounding box center [1240, 531] width 148 height 148
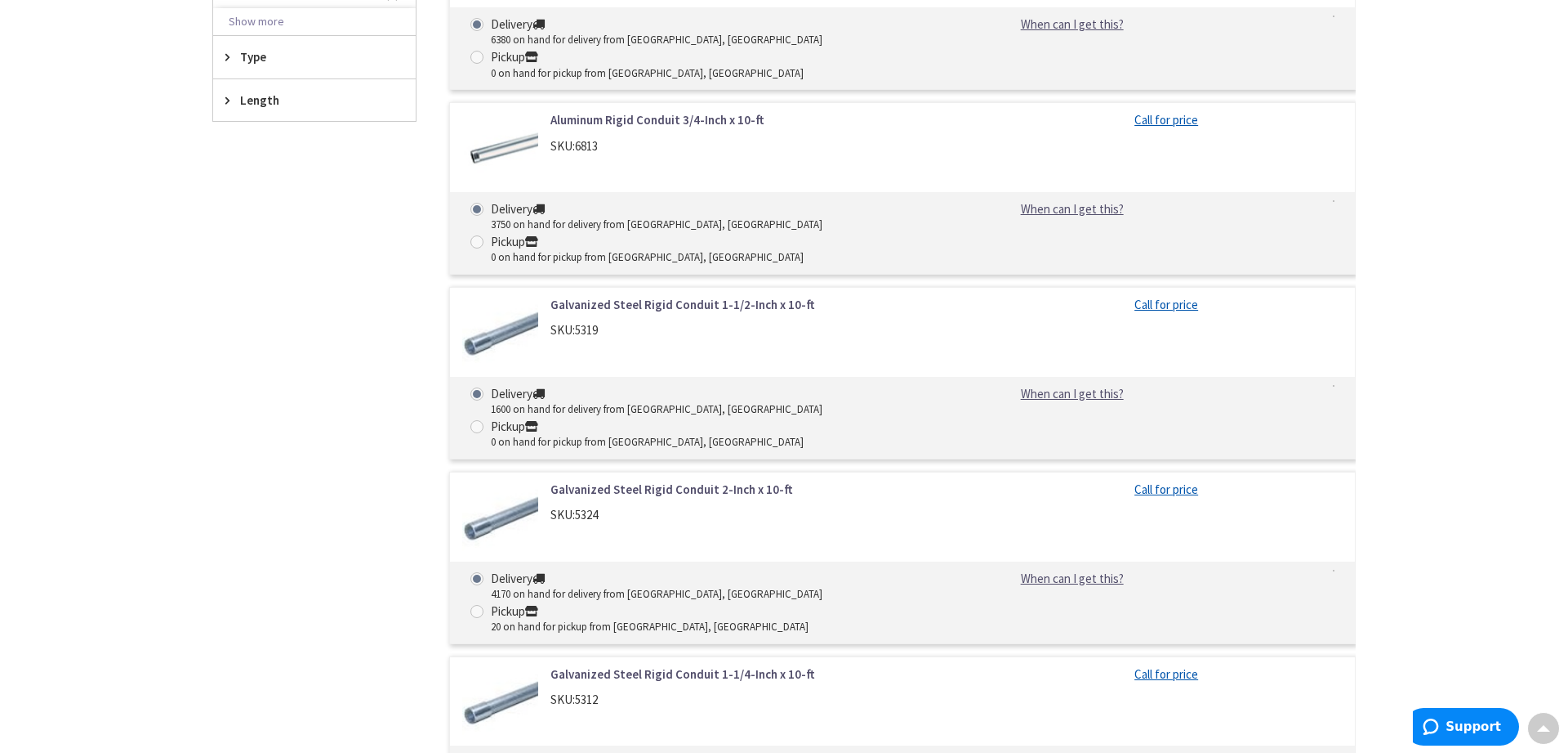
scroll to position [1848, 0]
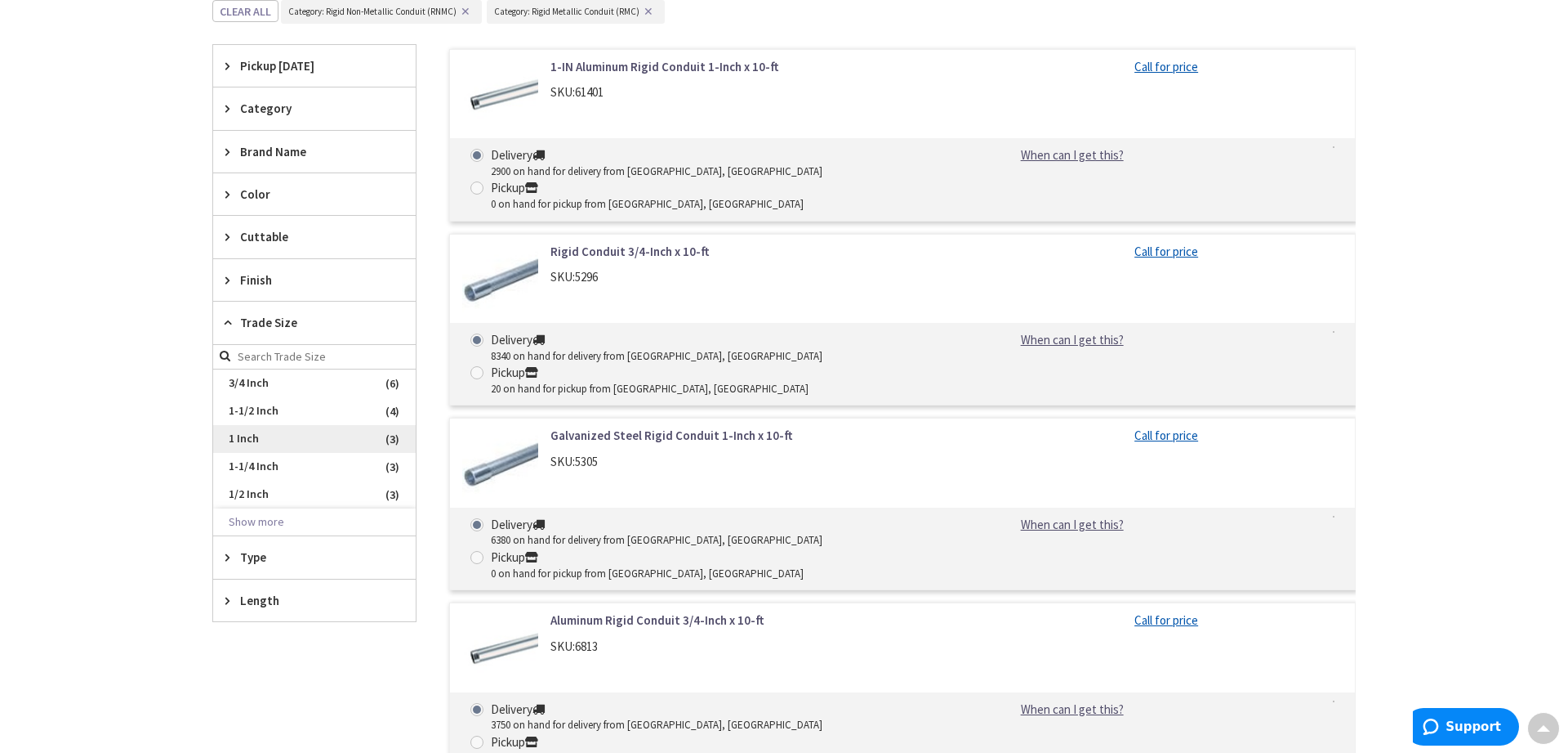
click at [282, 440] on span "1 Inch" at bounding box center [314, 439] width 203 height 28
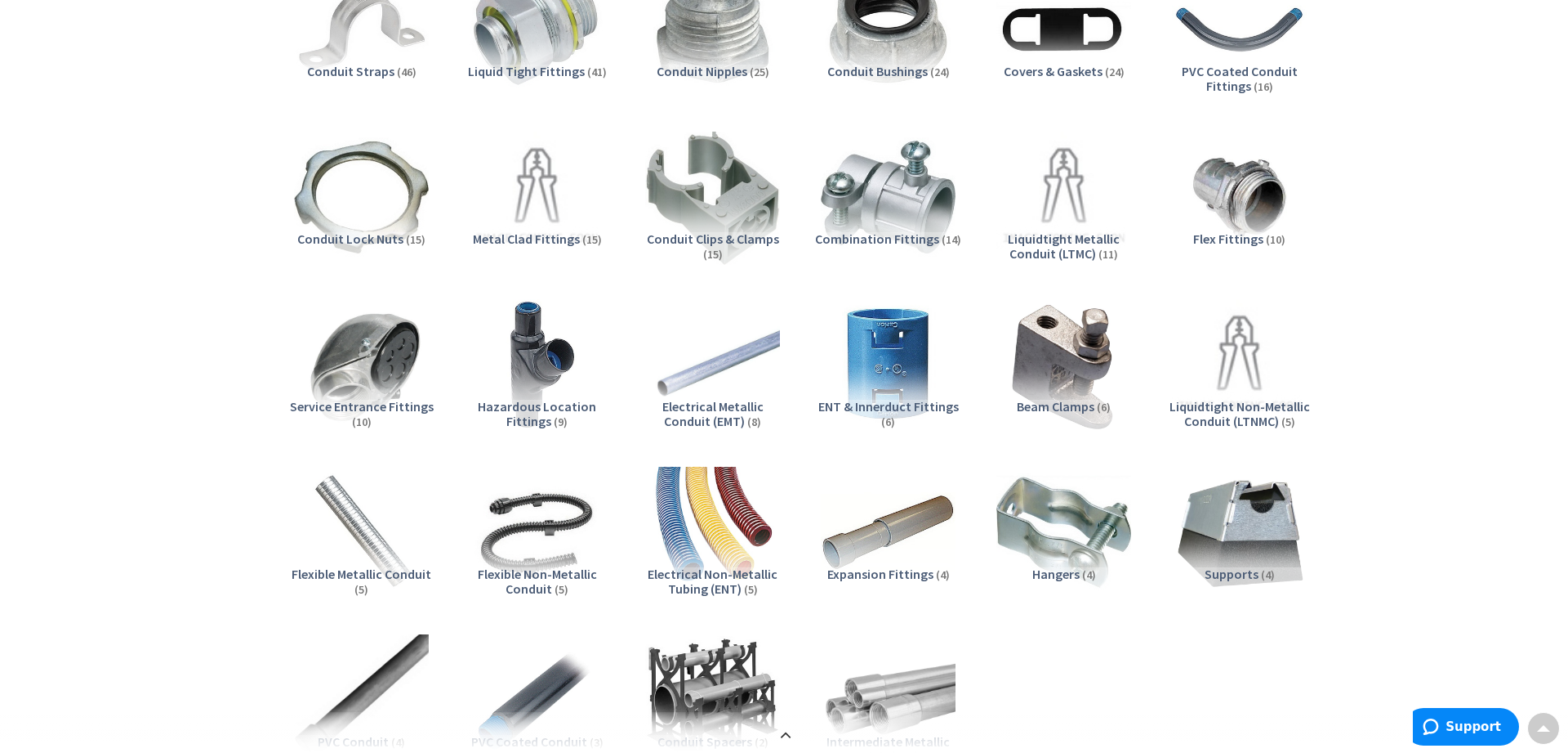
scroll to position [0, 0]
